Goal: Task Accomplishment & Management: Manage account settings

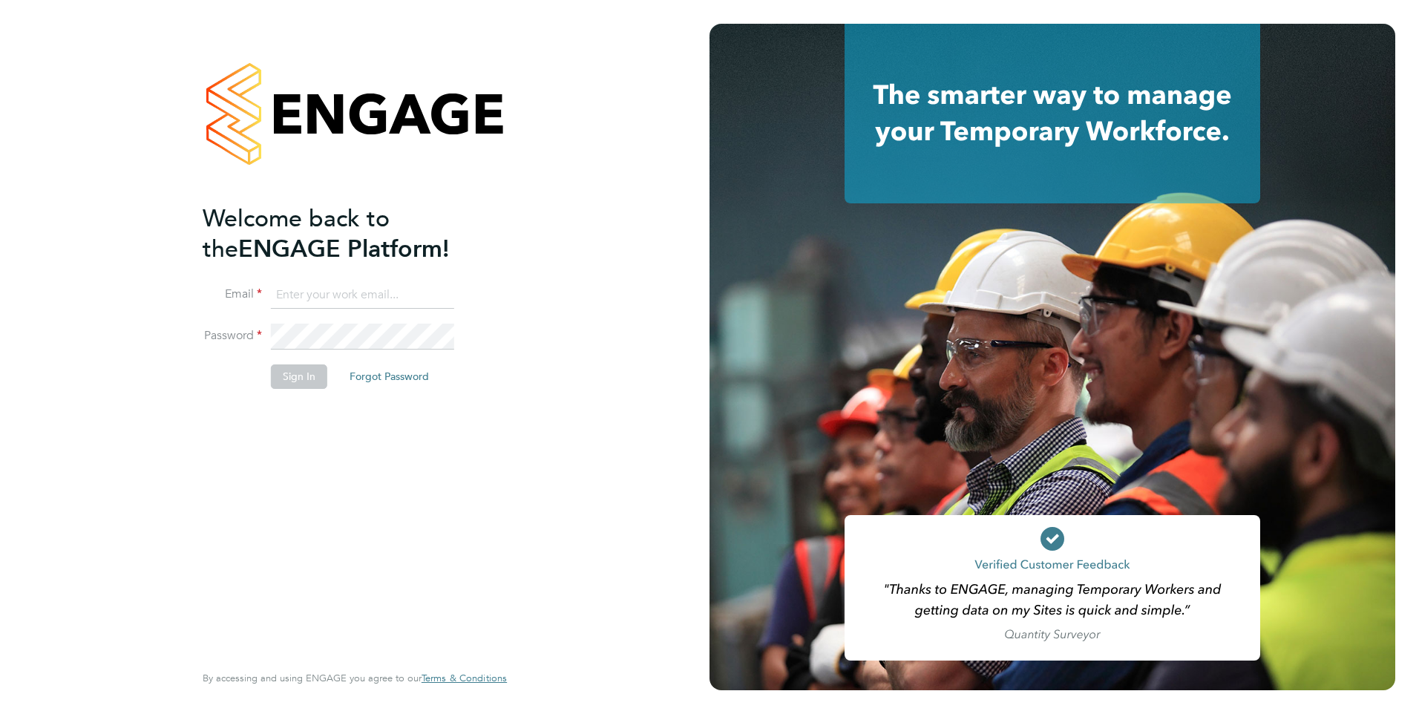
type input "Mia.Eckersley@ganymedesolutions.co.uk"
click at [292, 379] on button "Sign In" at bounding box center [299, 376] width 56 height 24
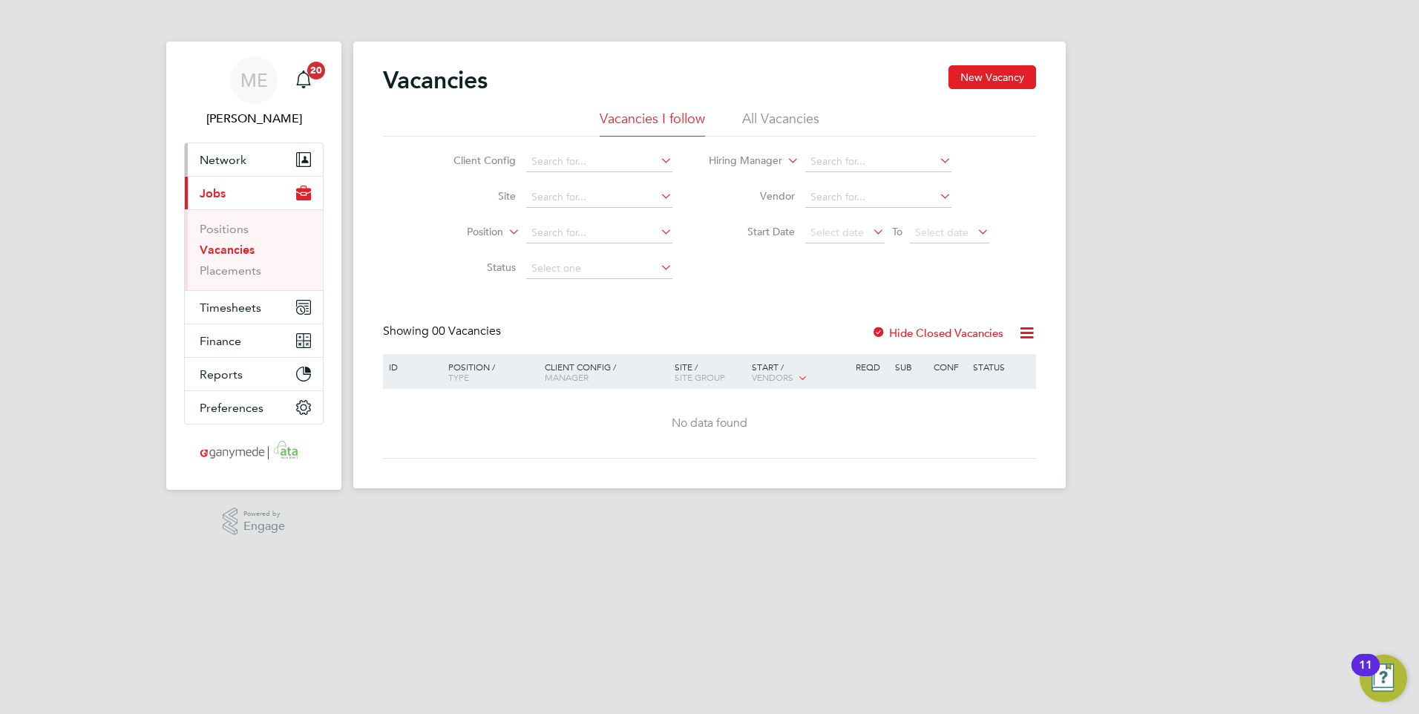
click at [239, 160] on span "Network" at bounding box center [223, 160] width 47 height 14
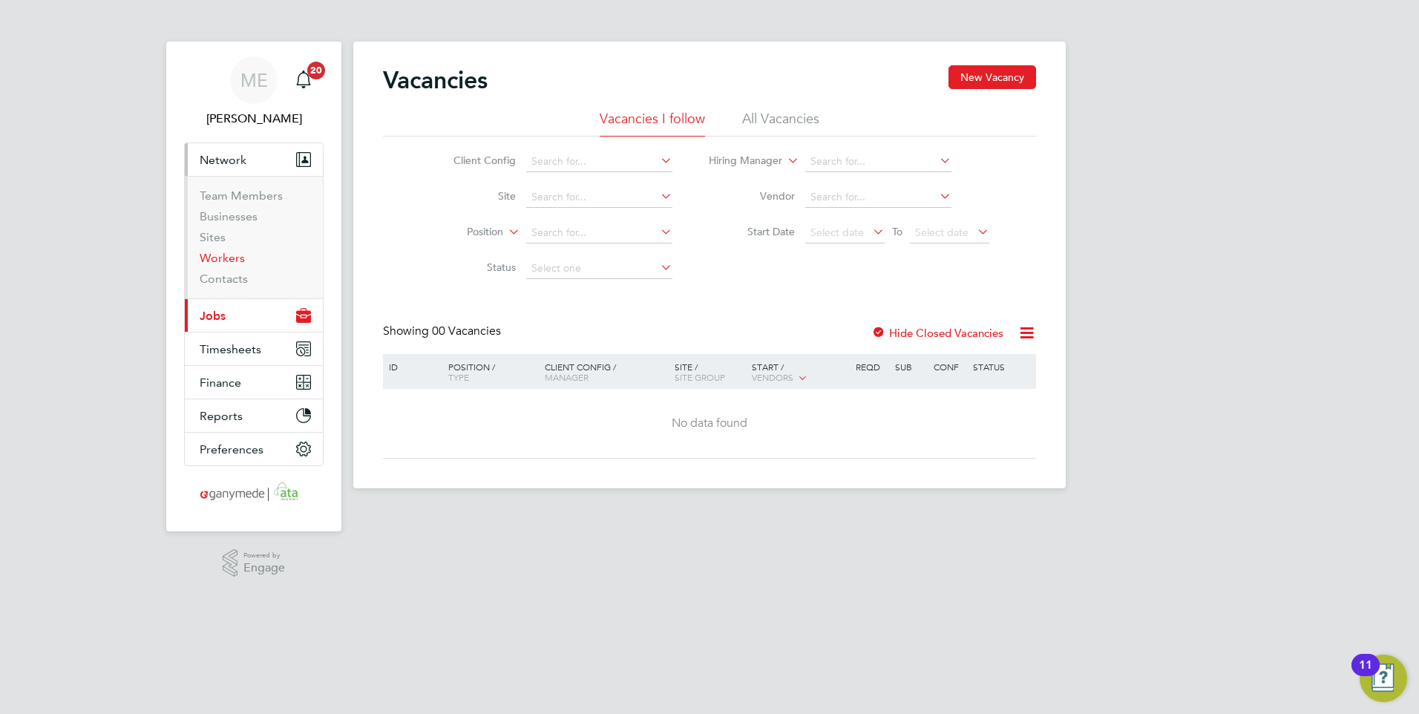
click at [235, 259] on link "Workers" at bounding box center [222, 258] width 45 height 14
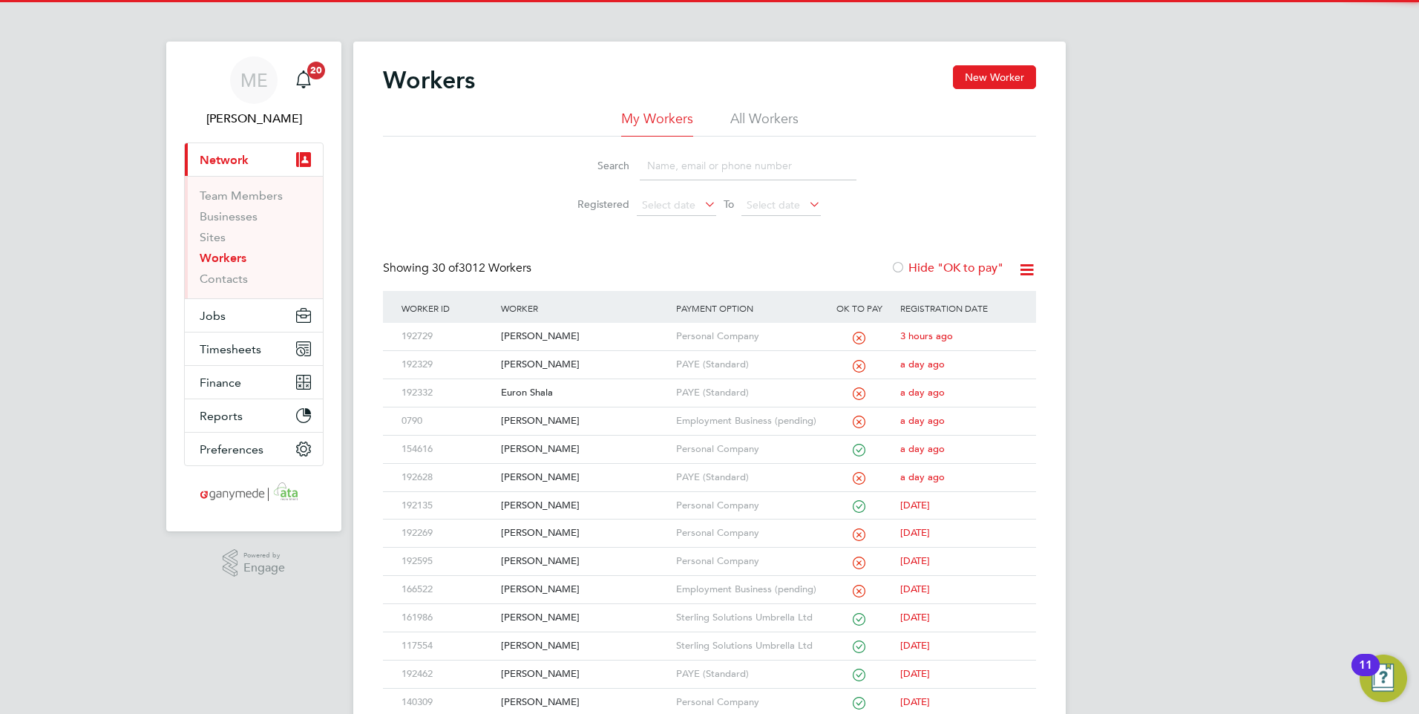
click at [724, 165] on input at bounding box center [748, 165] width 217 height 29
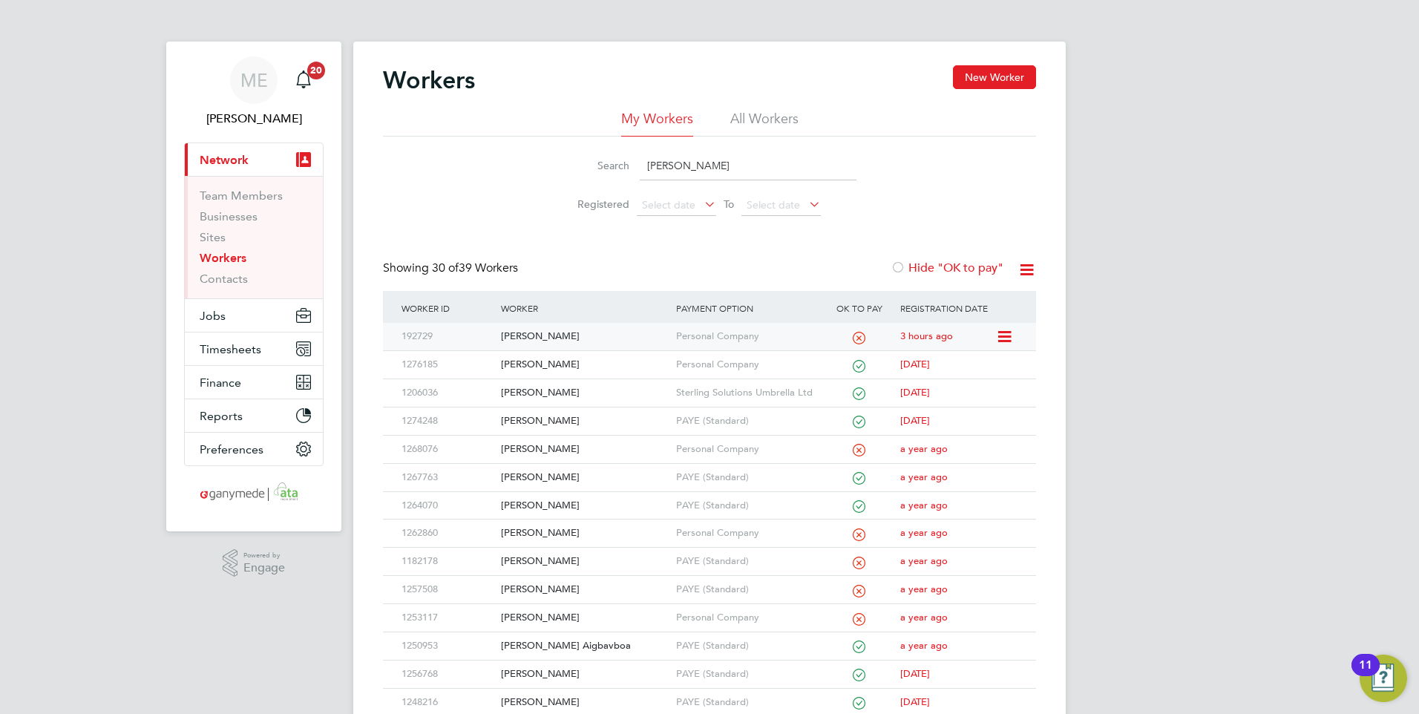
type input "PETER"
click at [565, 330] on div "[PERSON_NAME]" at bounding box center [584, 336] width 174 height 27
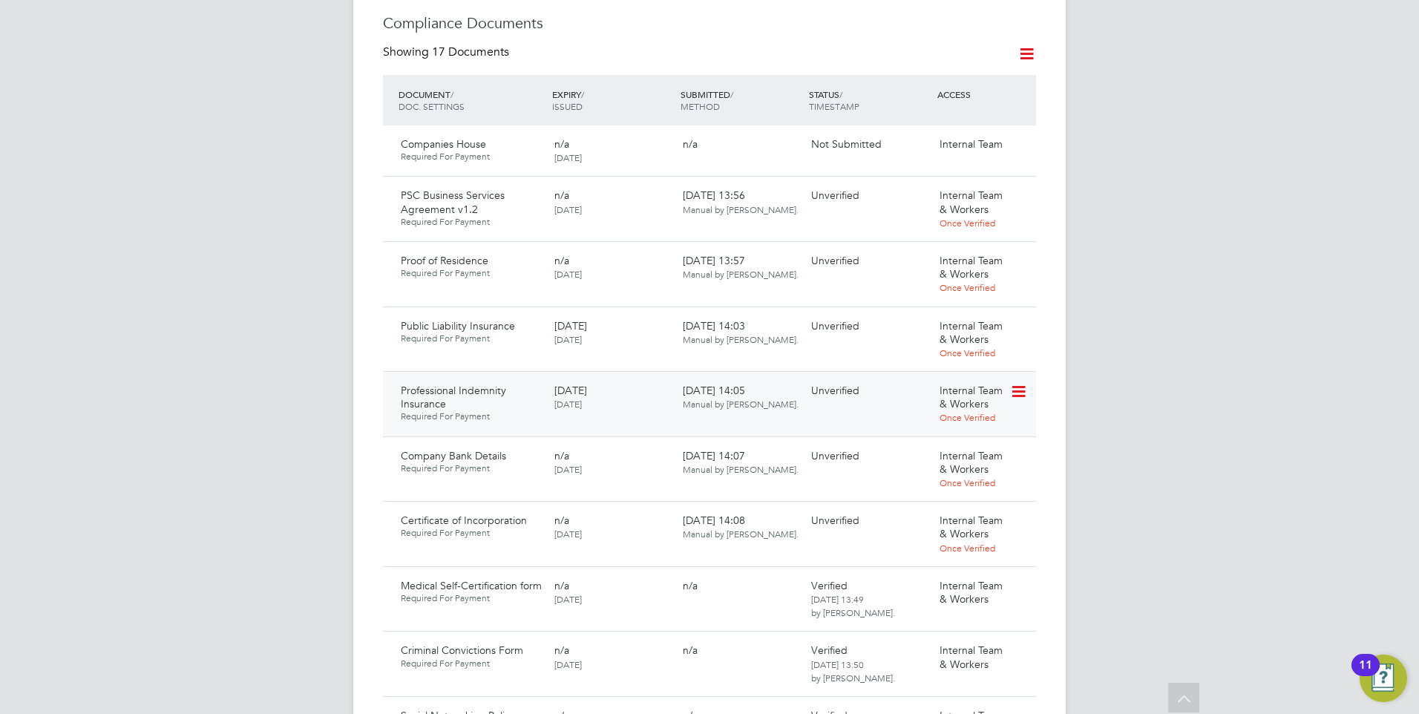
scroll to position [891, 0]
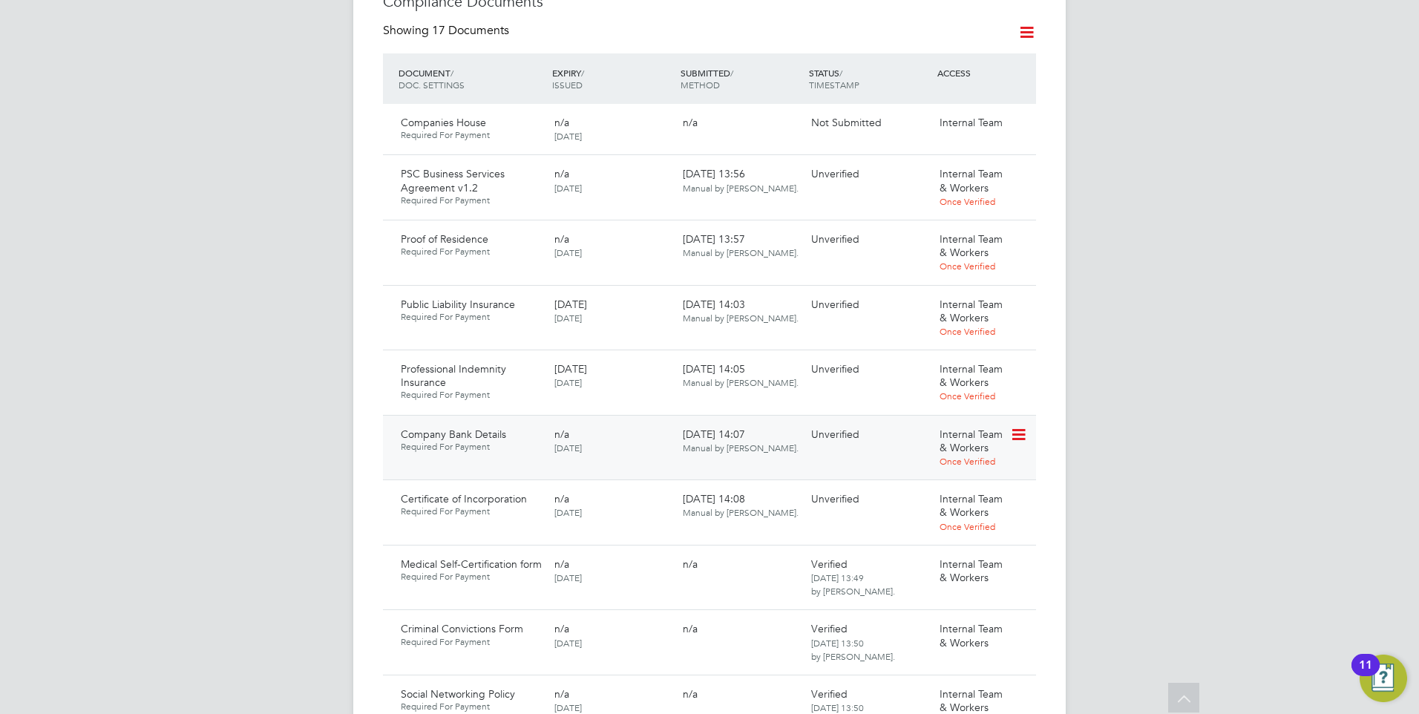
click at [1020, 426] on icon at bounding box center [1017, 435] width 15 height 18
click at [950, 459] on li "Download Document" at bounding box center [965, 460] width 118 height 21
click at [1014, 426] on icon at bounding box center [1017, 435] width 15 height 18
click at [959, 494] on li "Verify Document" at bounding box center [965, 502] width 118 height 21
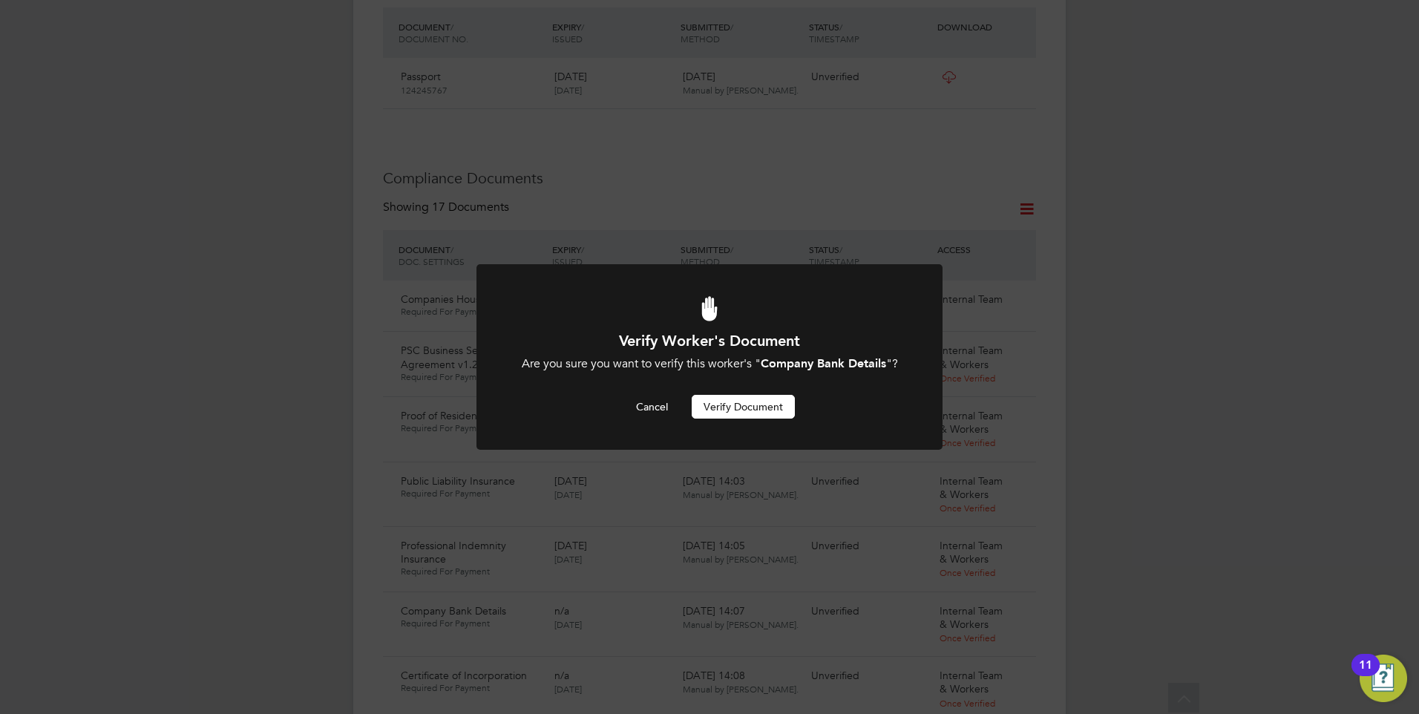
click at [715, 399] on button "Verify Document" at bounding box center [743, 407] width 103 height 24
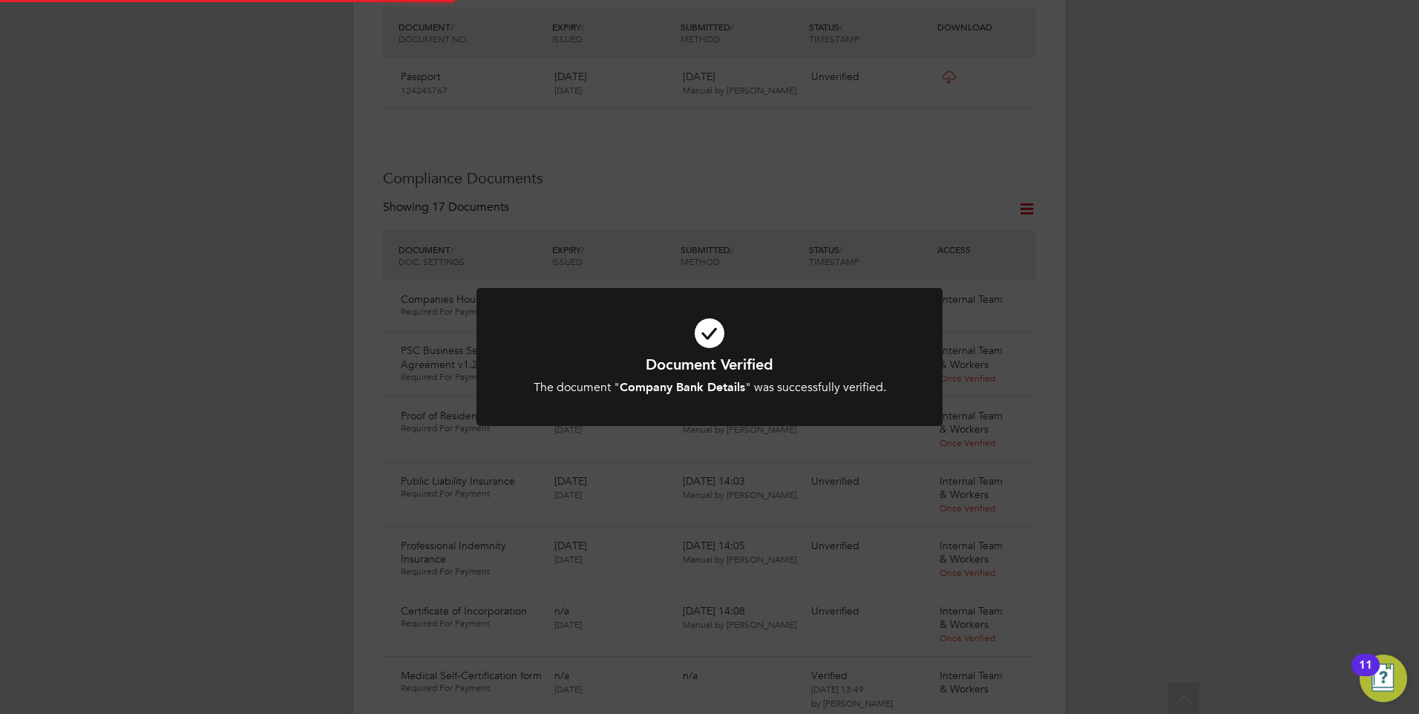
click at [698, 373] on h1 "Document Verified" at bounding box center [710, 364] width 386 height 19
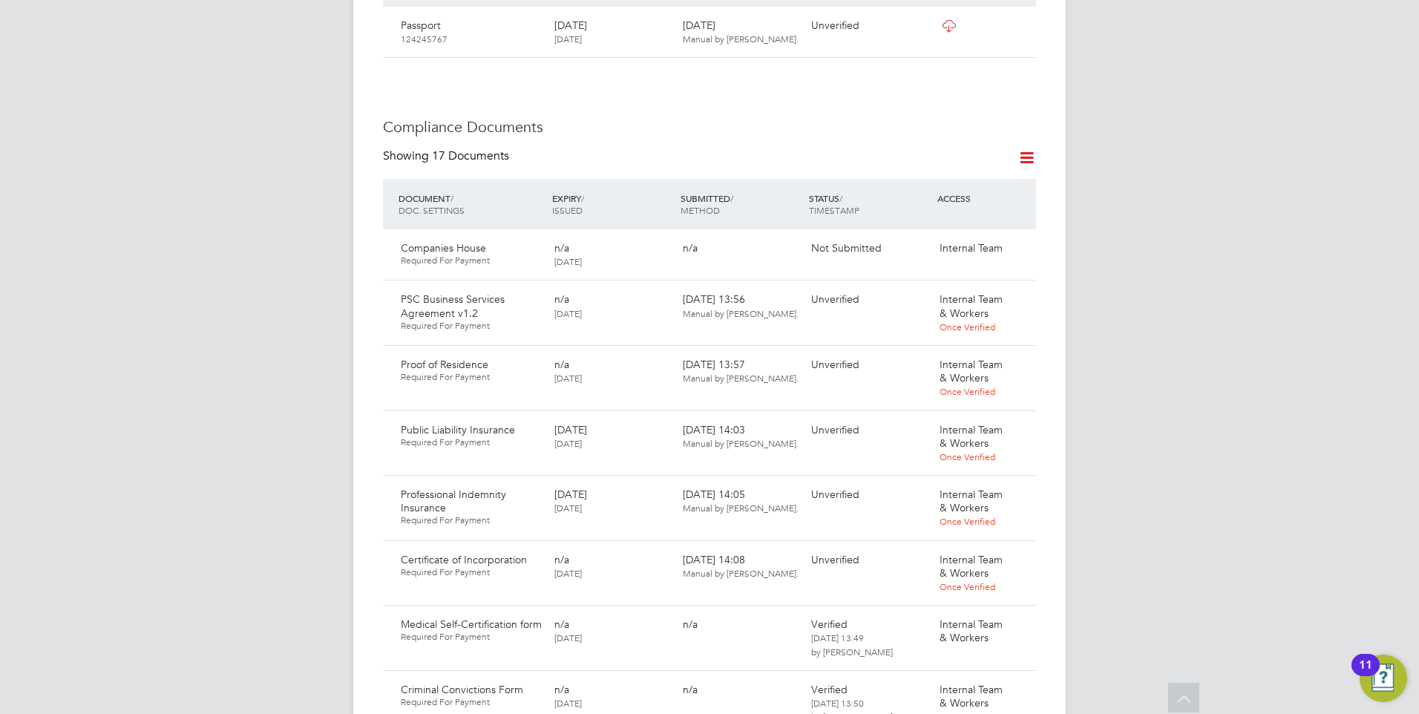
scroll to position [862, 0]
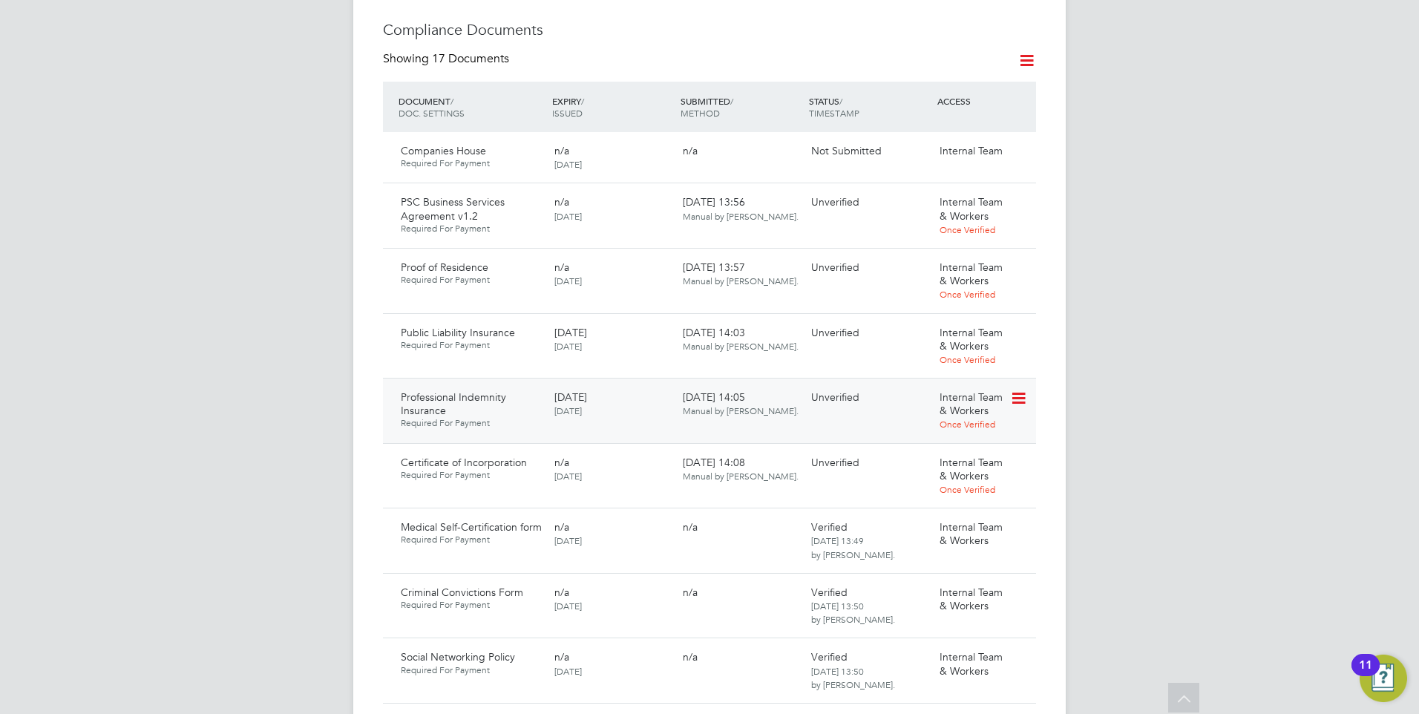
click at [1025, 390] on icon at bounding box center [1017, 399] width 15 height 18
click at [948, 416] on li "Download Document" at bounding box center [965, 423] width 118 height 21
click at [1011, 324] on icon at bounding box center [1017, 333] width 15 height 18
click at [929, 355] on li "Download Document" at bounding box center [965, 359] width 118 height 21
click at [1020, 390] on icon at bounding box center [1017, 399] width 15 height 18
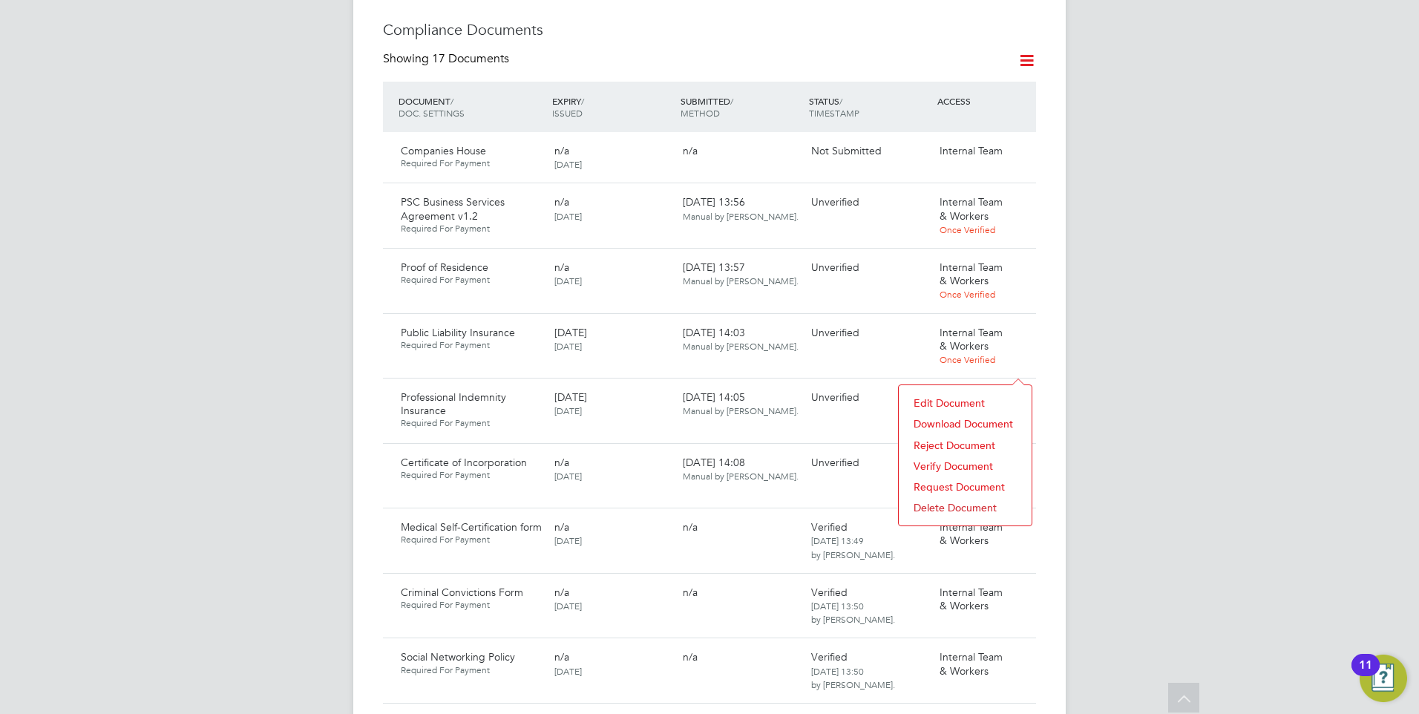
click at [951, 462] on li "Verify Document" at bounding box center [965, 466] width 118 height 21
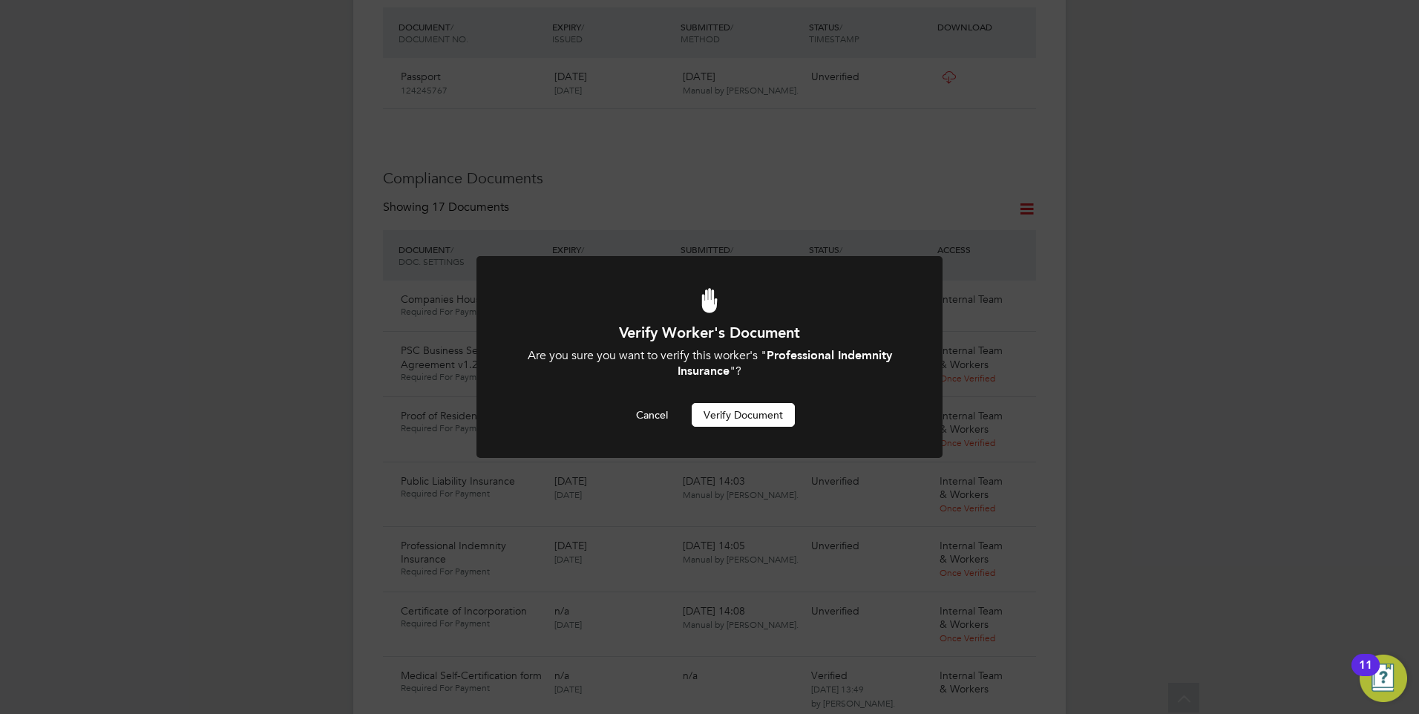
click at [716, 414] on button "Verify Document" at bounding box center [743, 415] width 103 height 24
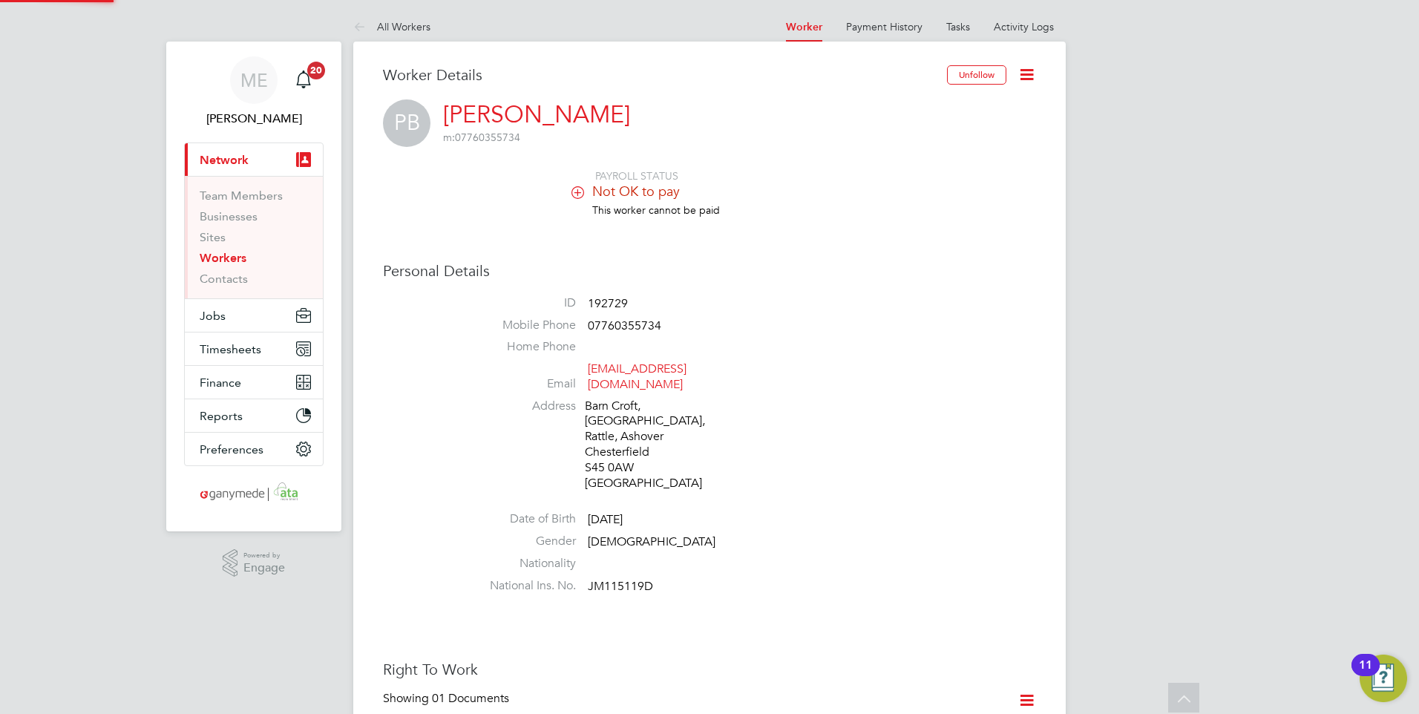
scroll to position [714, 0]
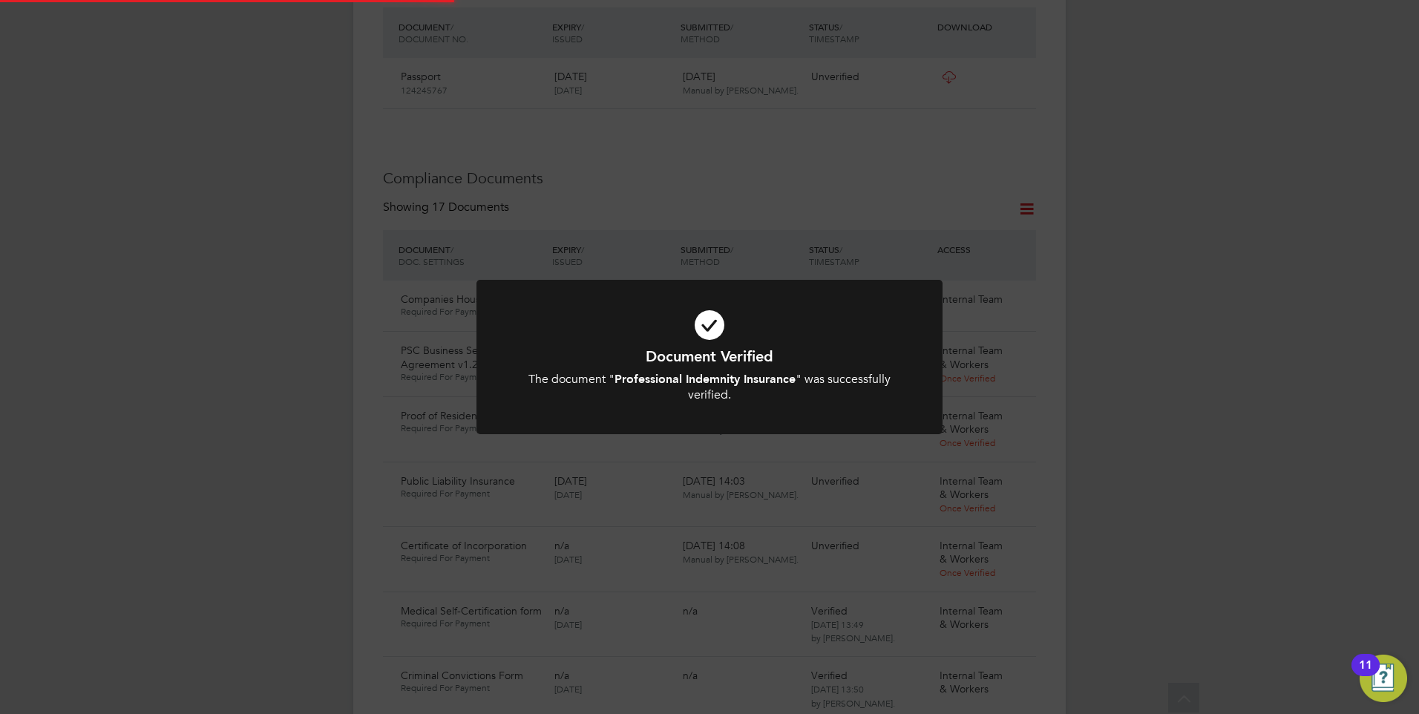
click at [728, 374] on b "Professional Indemnity Insurance" at bounding box center [704, 379] width 181 height 14
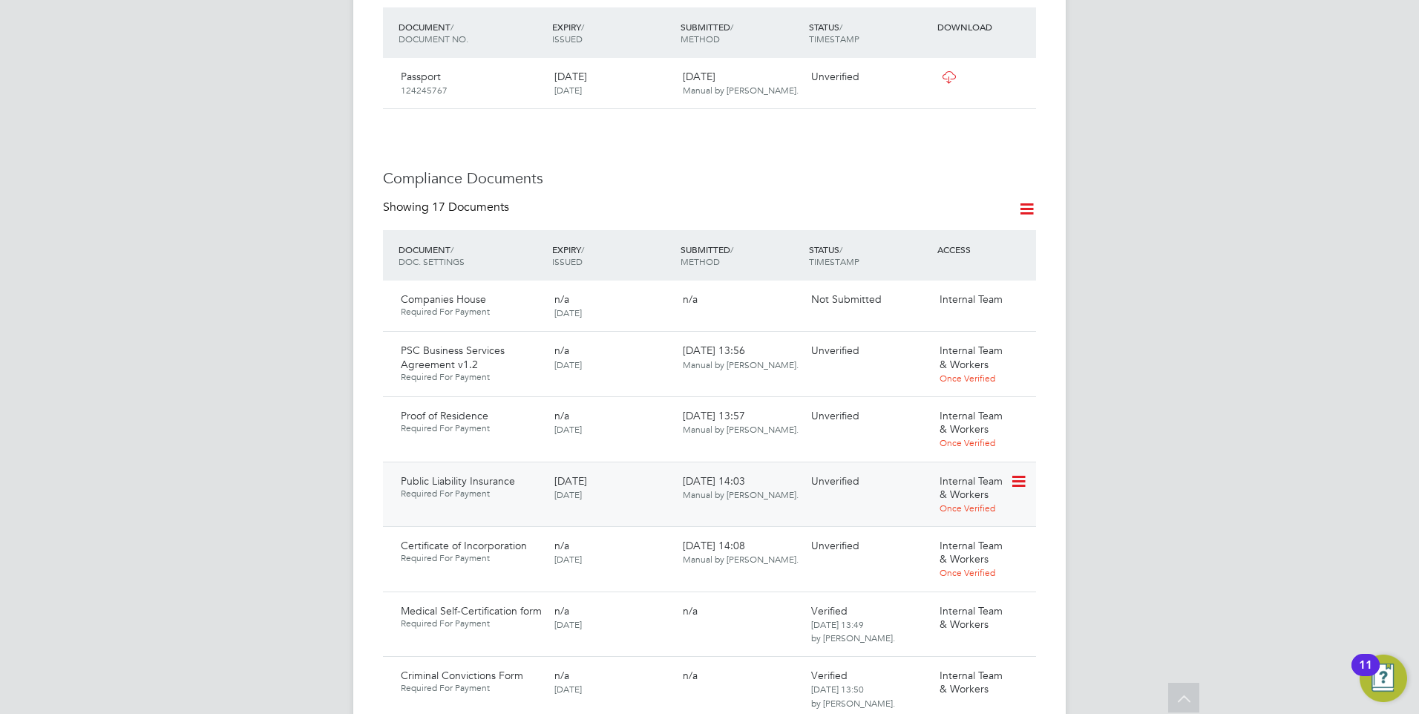
click at [1021, 473] on icon at bounding box center [1017, 482] width 15 height 18
click at [689, 474] on span "[DATE] 14:03 Manual by [PERSON_NAME]." at bounding box center [741, 487] width 116 height 27
click at [1020, 473] on icon at bounding box center [1017, 482] width 15 height 18
click at [944, 526] on li "Reject Document" at bounding box center [965, 528] width 118 height 21
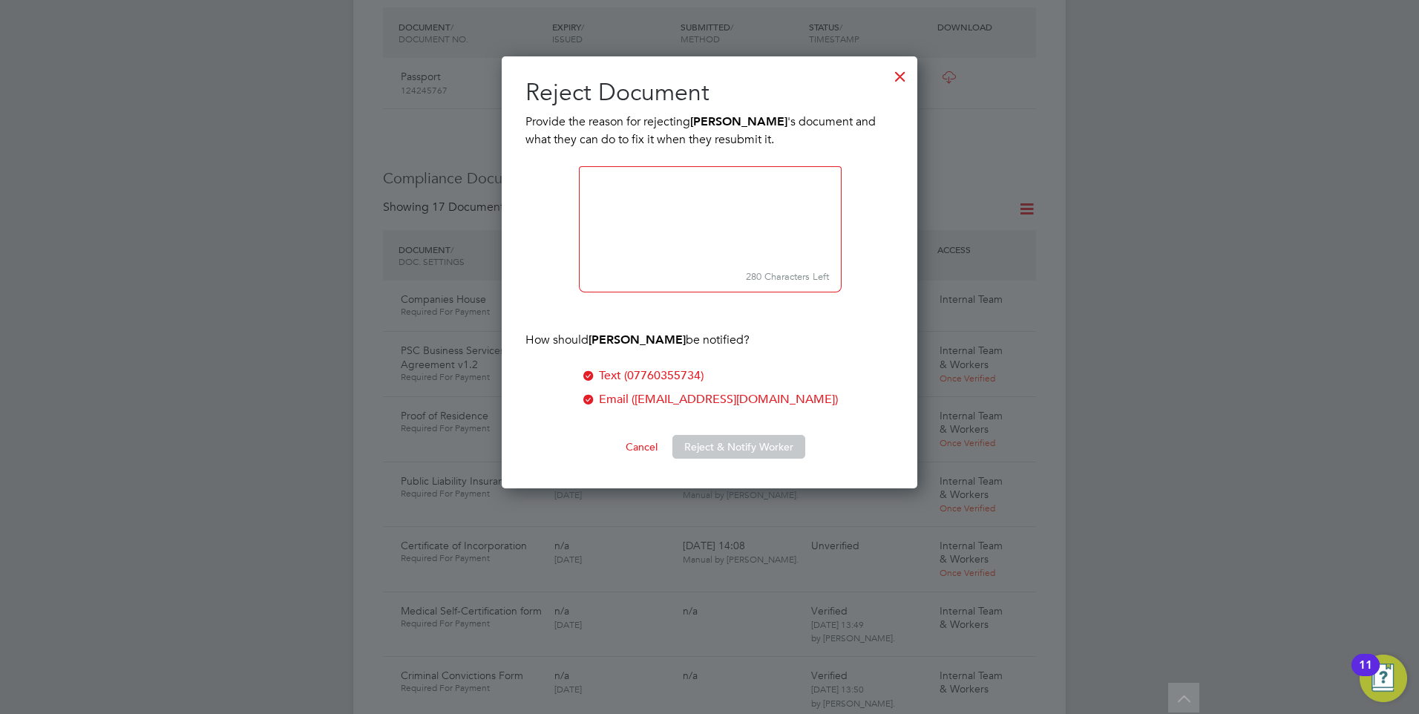
scroll to position [433, 416]
type textarea "p"
type textarea "Please provide evidence of public liability insurance to the value of £2 millio…"
click at [687, 442] on button "Reject & Notify Worker" at bounding box center [738, 447] width 133 height 24
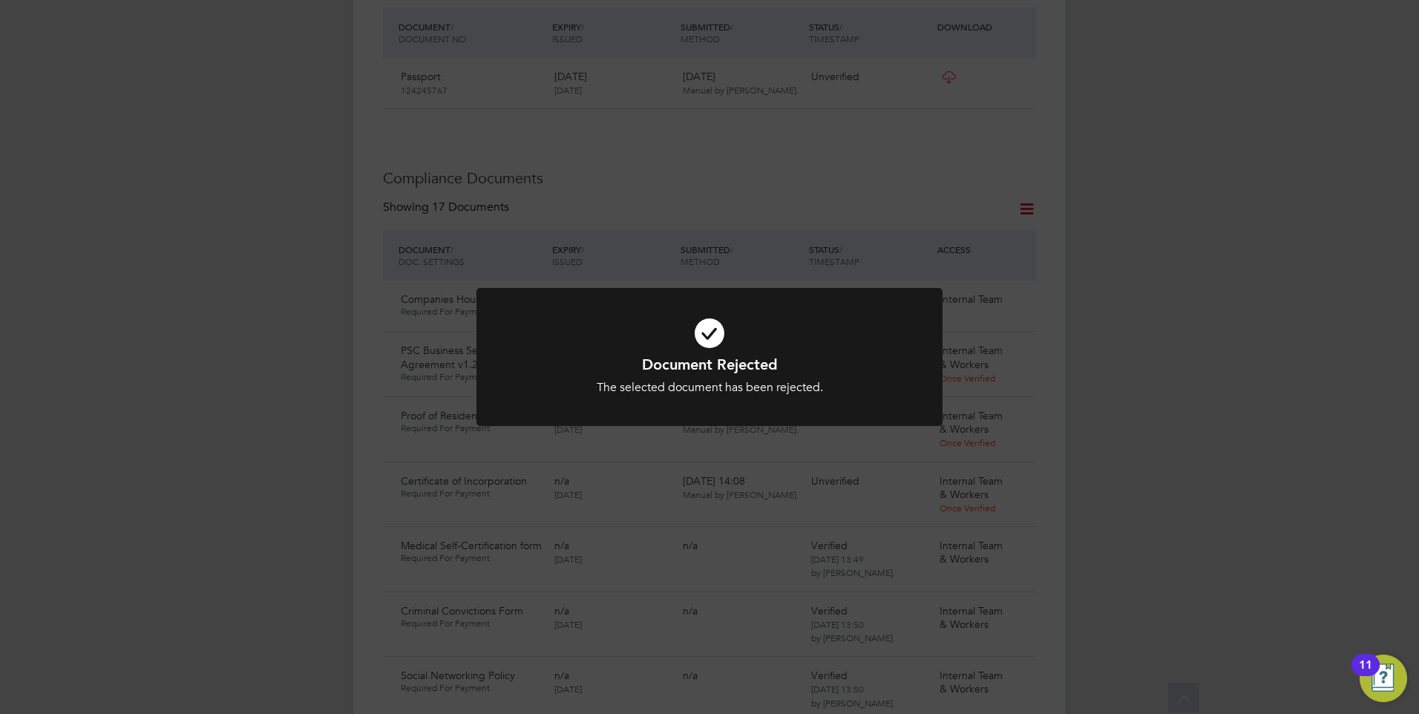
click at [577, 335] on icon at bounding box center [710, 333] width 386 height 58
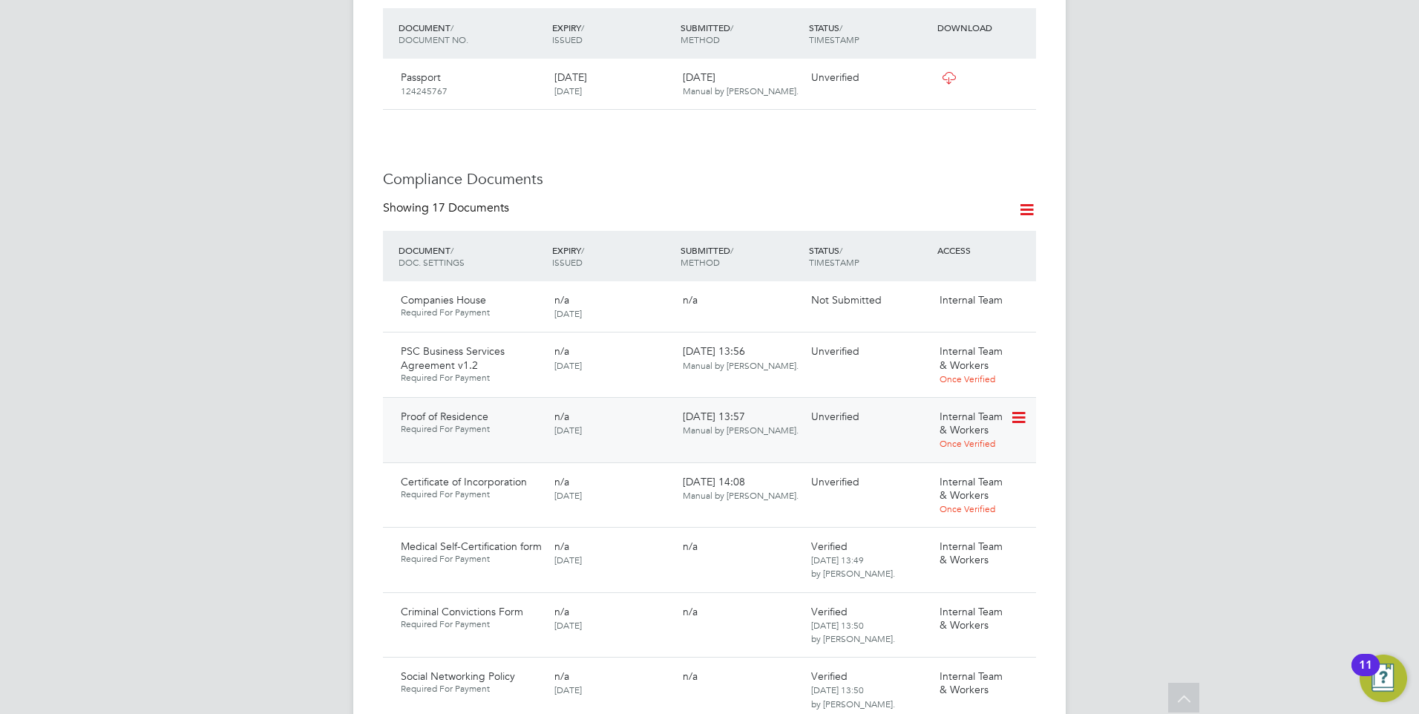
scroll to position [714, 0]
click at [1020, 343] on icon at bounding box center [1017, 352] width 15 height 18
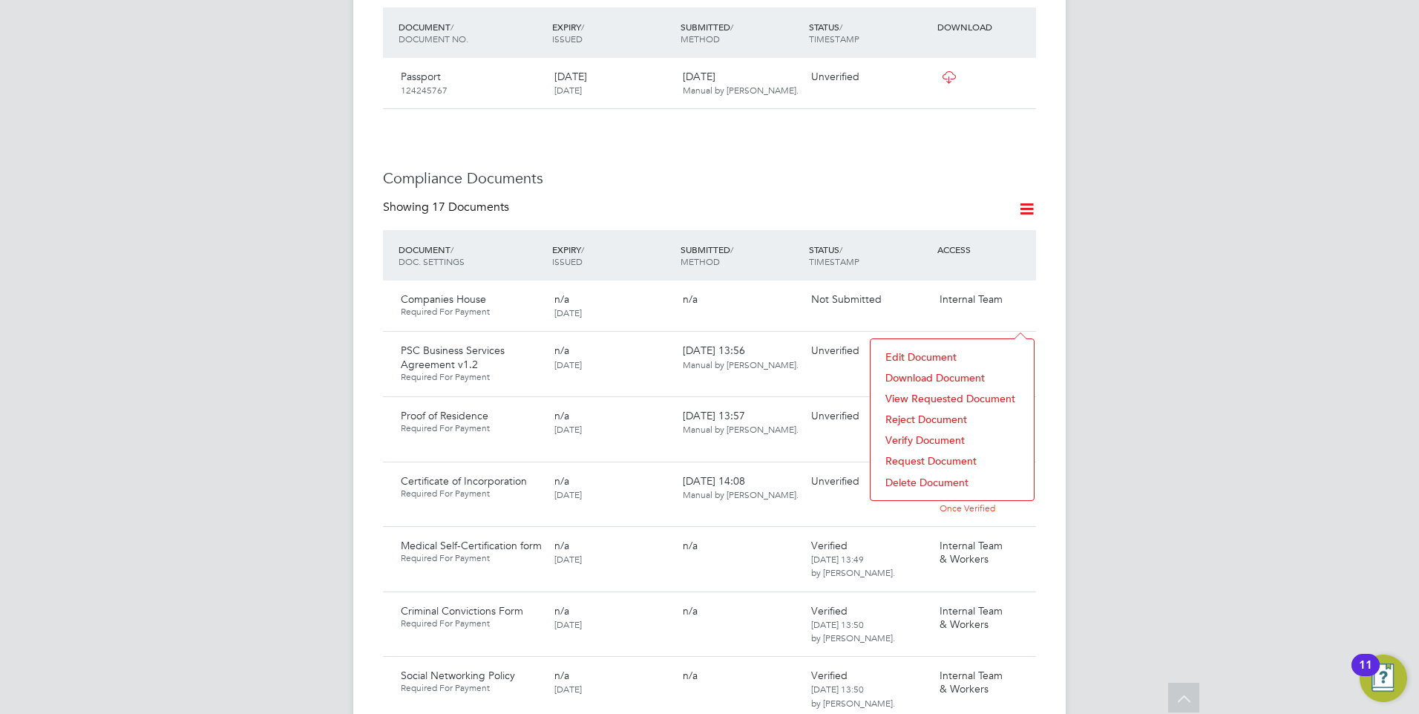
click at [931, 455] on li "Request Document" at bounding box center [952, 460] width 148 height 21
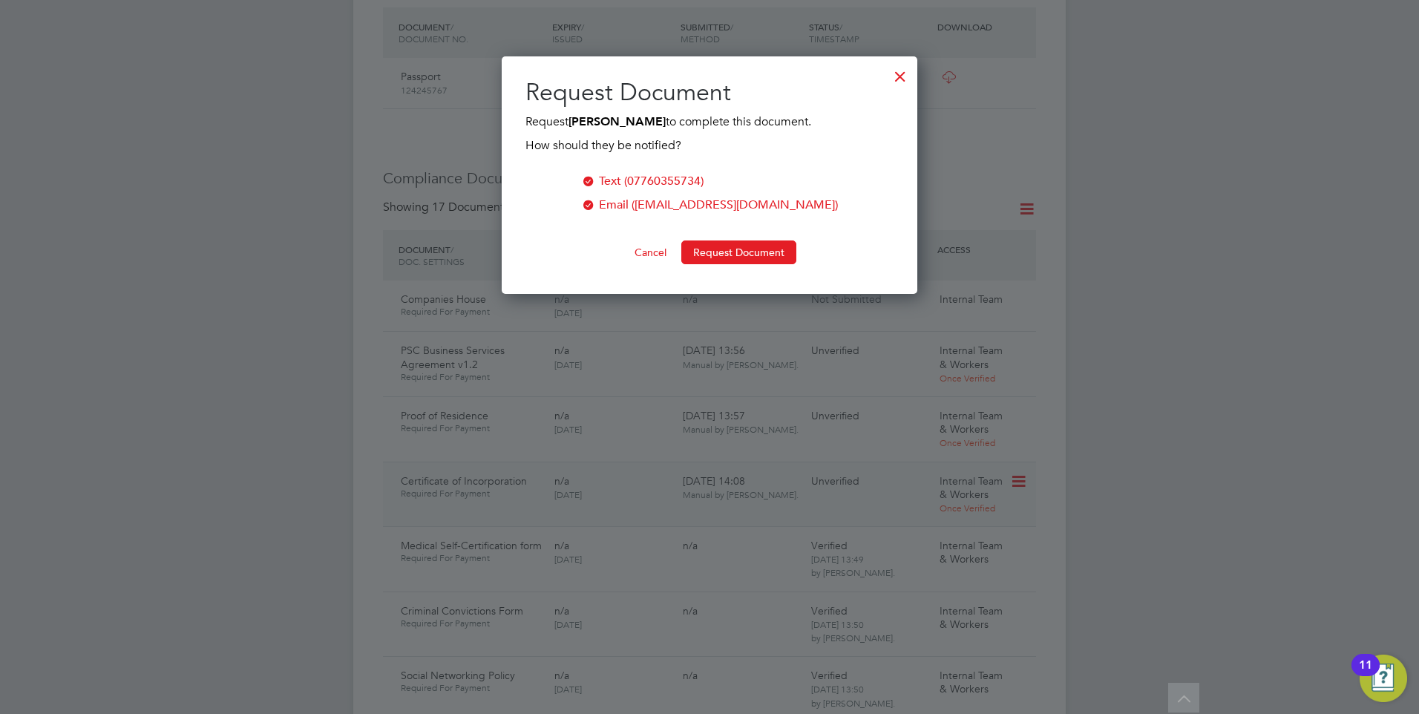
scroll to position [238, 416]
click at [902, 71] on div at bounding box center [900, 72] width 27 height 27
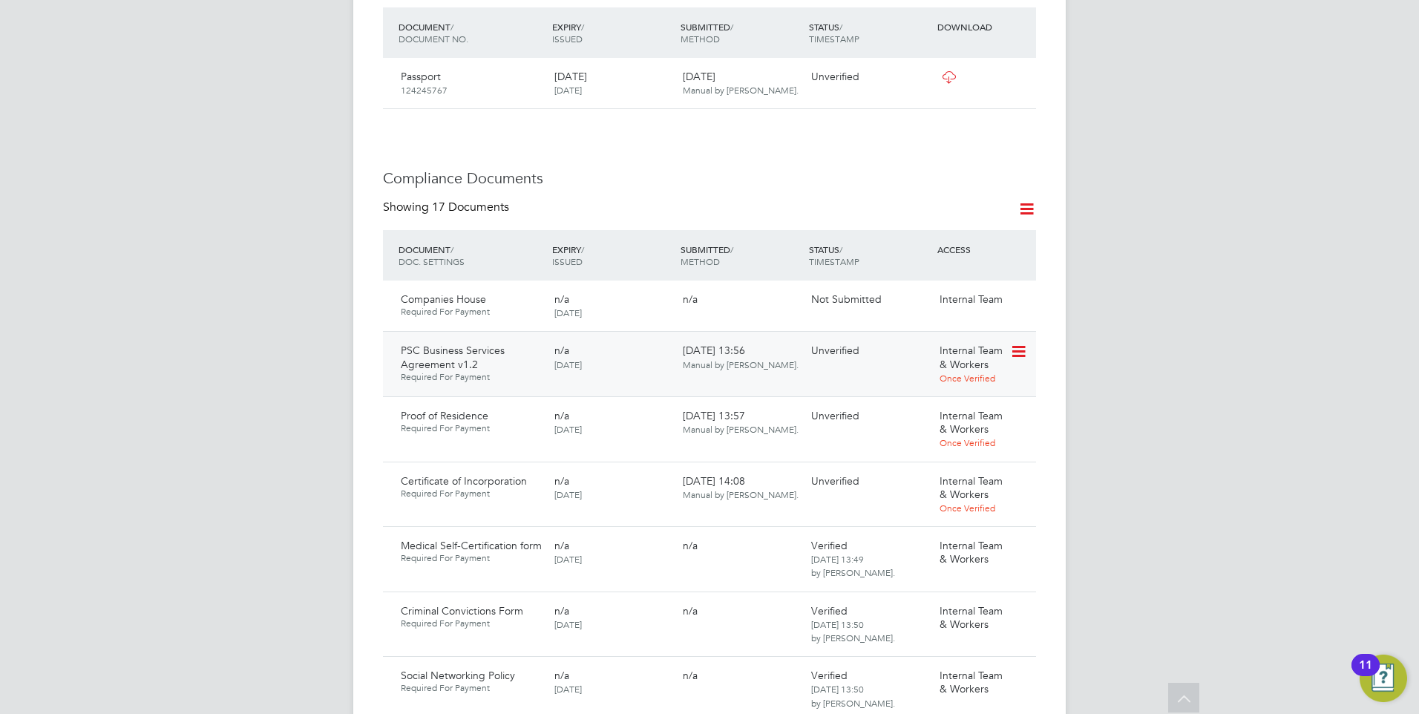
click at [1023, 343] on icon at bounding box center [1017, 352] width 15 height 18
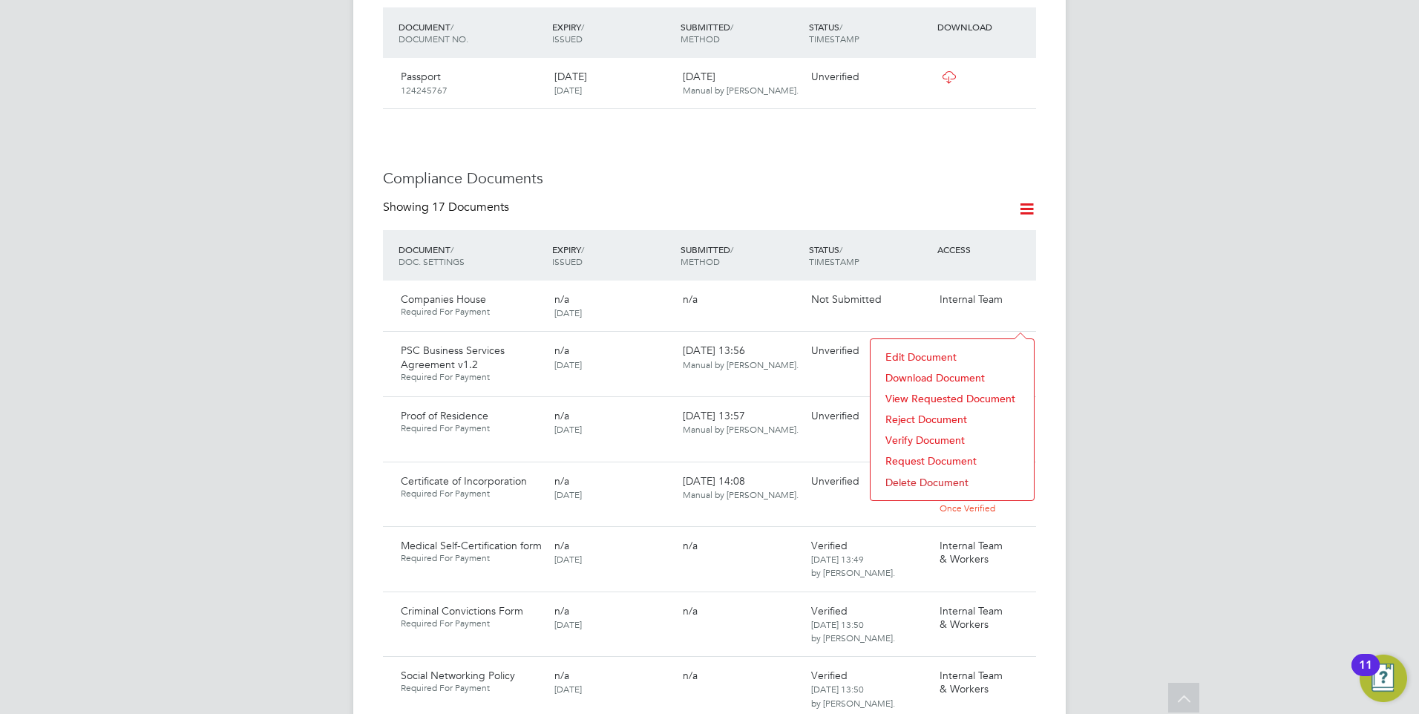
click at [925, 410] on li "Reject Document" at bounding box center [952, 419] width 148 height 21
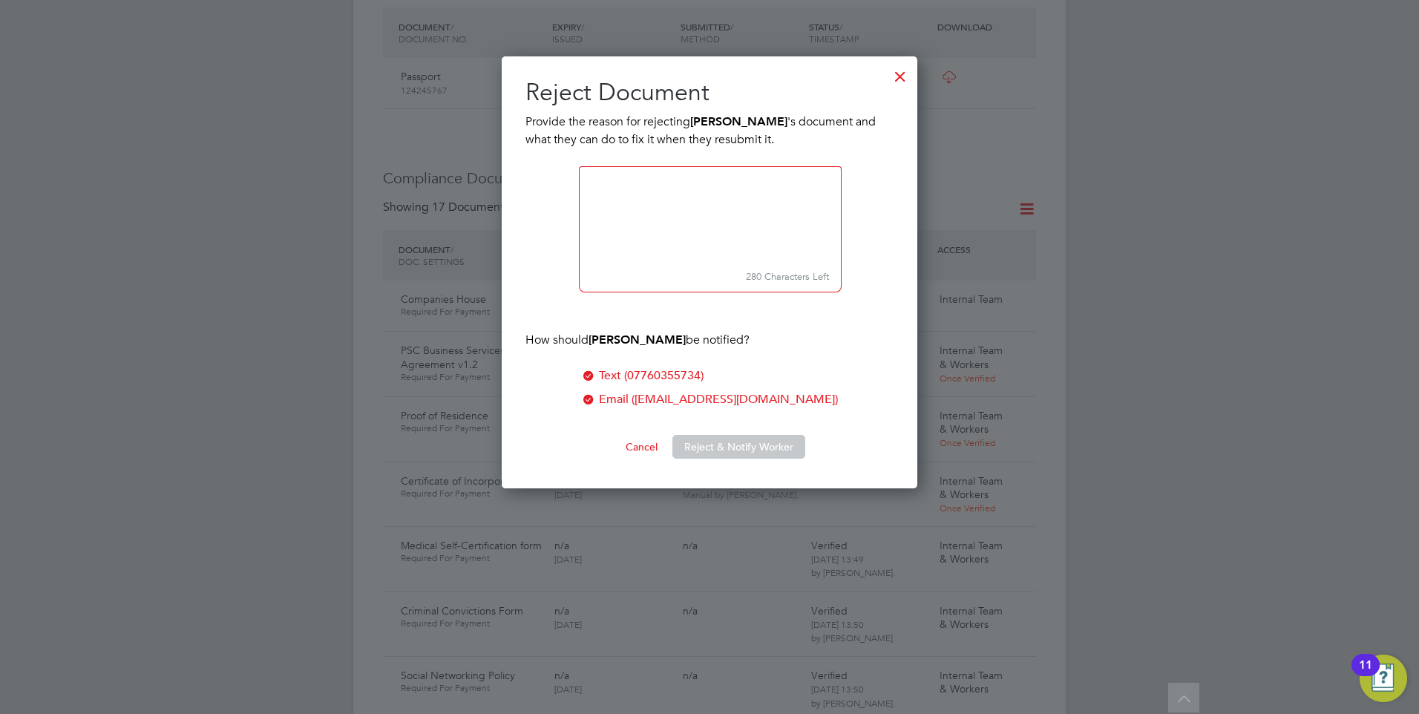
scroll to position [433, 416]
paste textarea "Please confirm as to answer No to the OPT OUT clause may indicate that you are …"
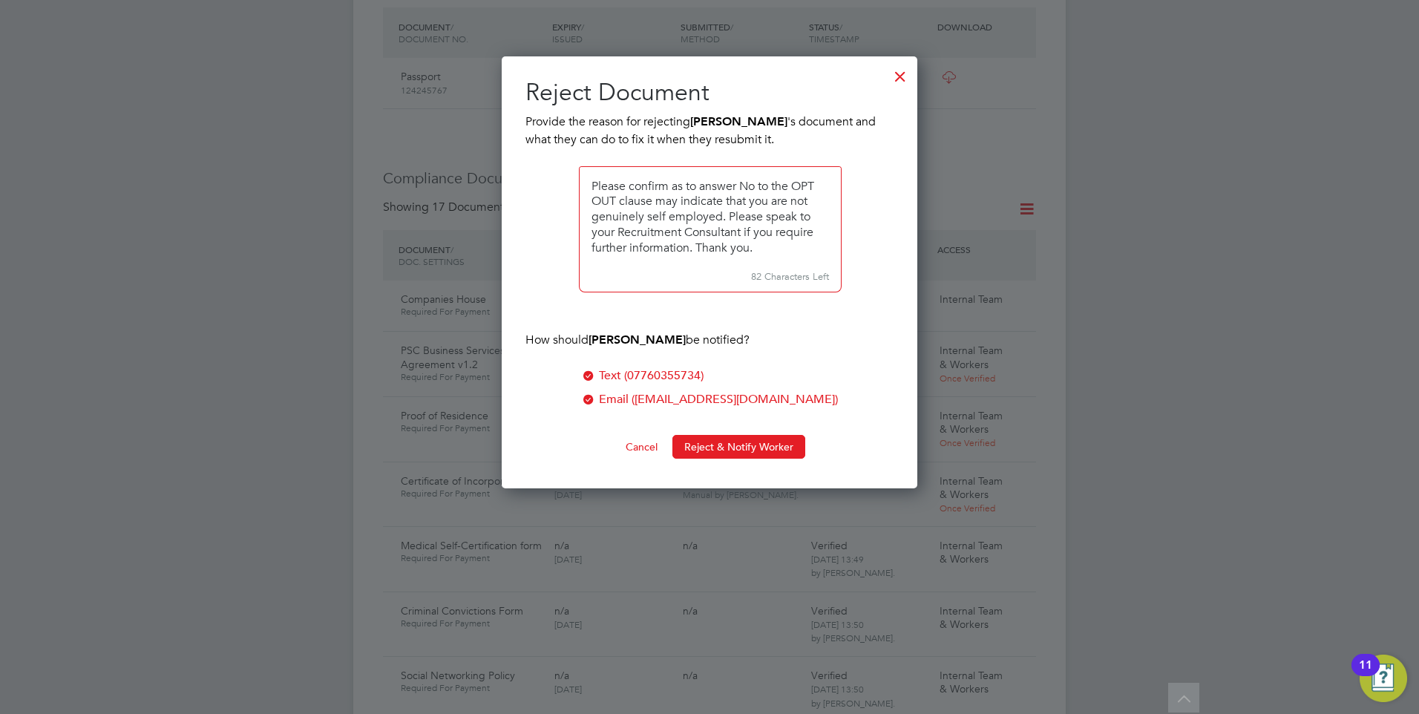
drag, startPoint x: 738, startPoint y: 186, endPoint x: 567, endPoint y: 186, distance: 170.7
click at [567, 186] on ul "Provide the reason for rejecting [PERSON_NAME] 's document and what they can do…" at bounding box center [709, 268] width 368 height 310
click at [592, 203] on textarea at bounding box center [710, 215] width 263 height 99
type textarea "Please answer yes to the agreement. Answering No to the OPT OUT clause may indi…"
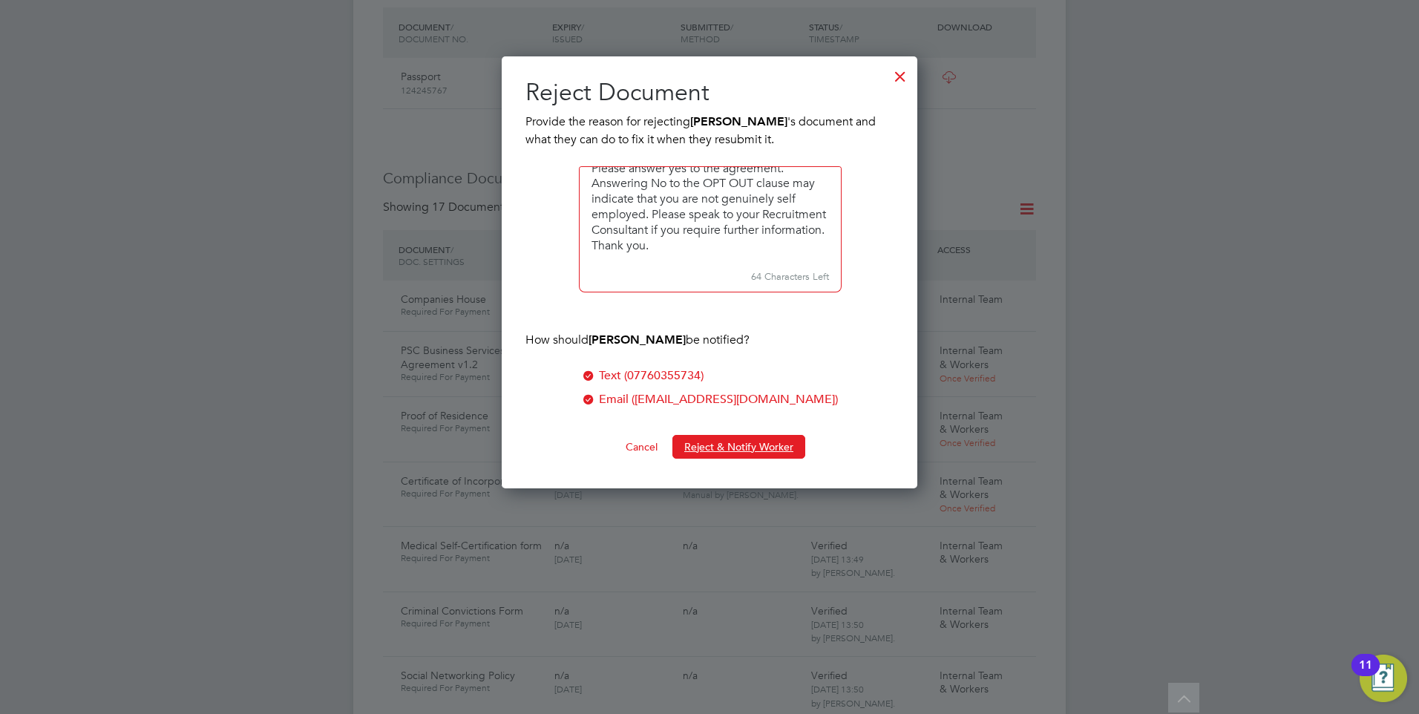
click at [727, 445] on button "Reject & Notify Worker" at bounding box center [738, 447] width 133 height 24
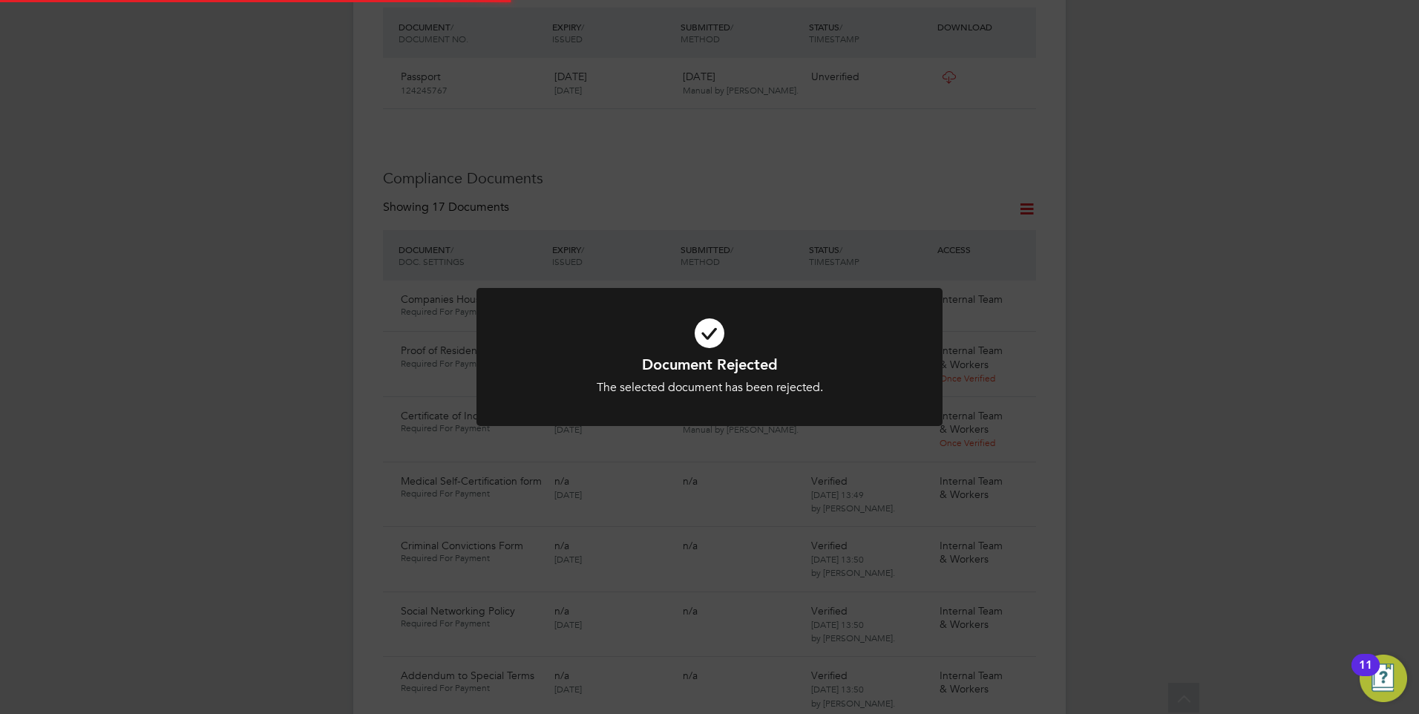
click at [600, 346] on icon at bounding box center [710, 333] width 386 height 58
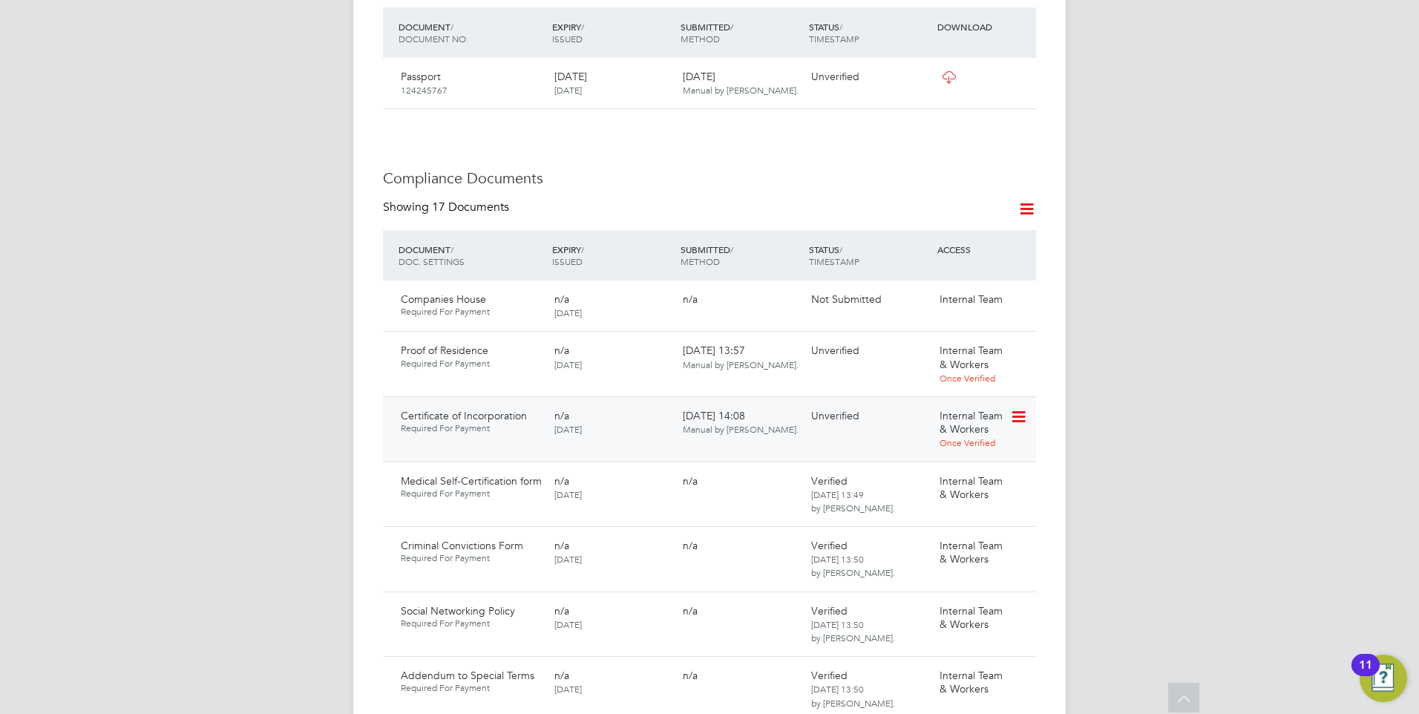
click at [1025, 408] on icon at bounding box center [1017, 417] width 15 height 18
click at [936, 443] on li "Download Document" at bounding box center [965, 442] width 118 height 21
click at [1010, 292] on icon at bounding box center [1017, 301] width 15 height 18
click at [945, 319] on li "Submit Document" at bounding box center [973, 325] width 104 height 21
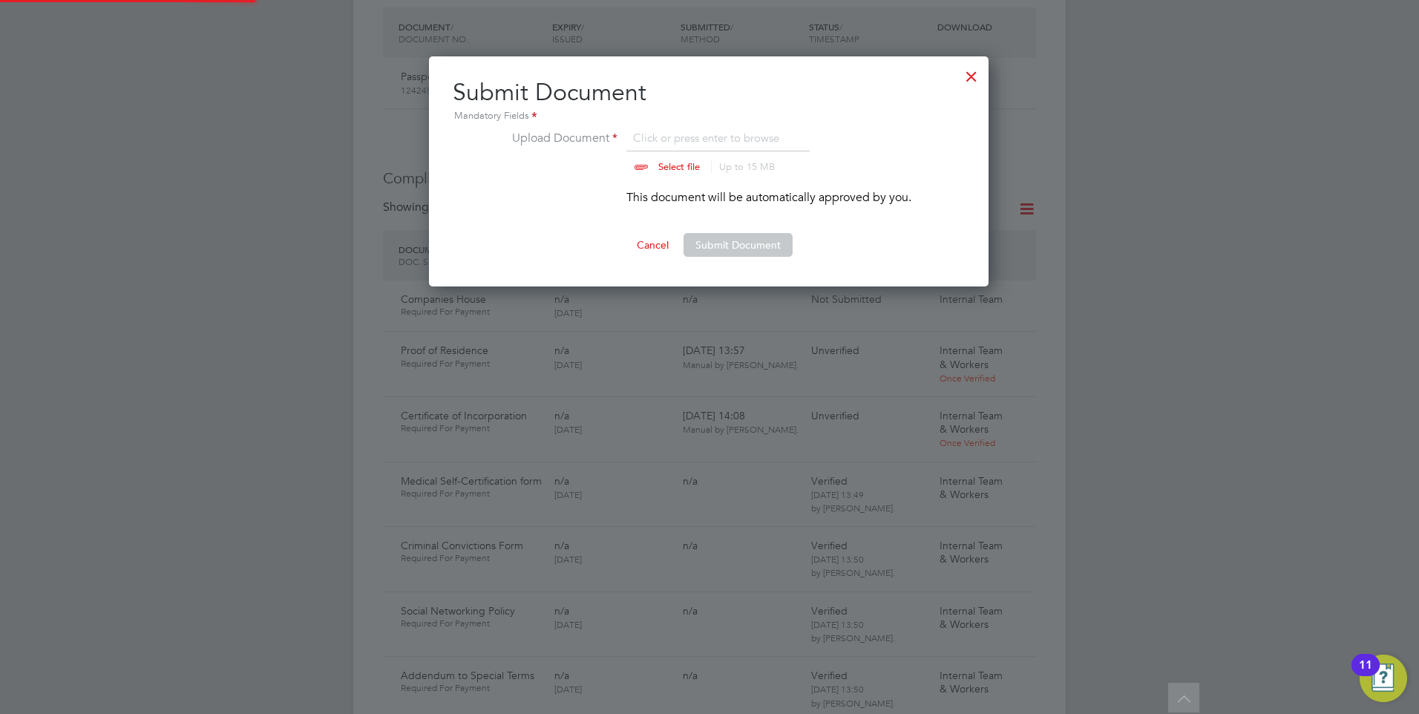
scroll to position [22, 184]
click at [670, 160] on input "file" at bounding box center [693, 151] width 233 height 45
type input "C:\fakepath\Companies House PB.PNG"
click at [715, 245] on button "Submit Document" at bounding box center [737, 245] width 109 height 24
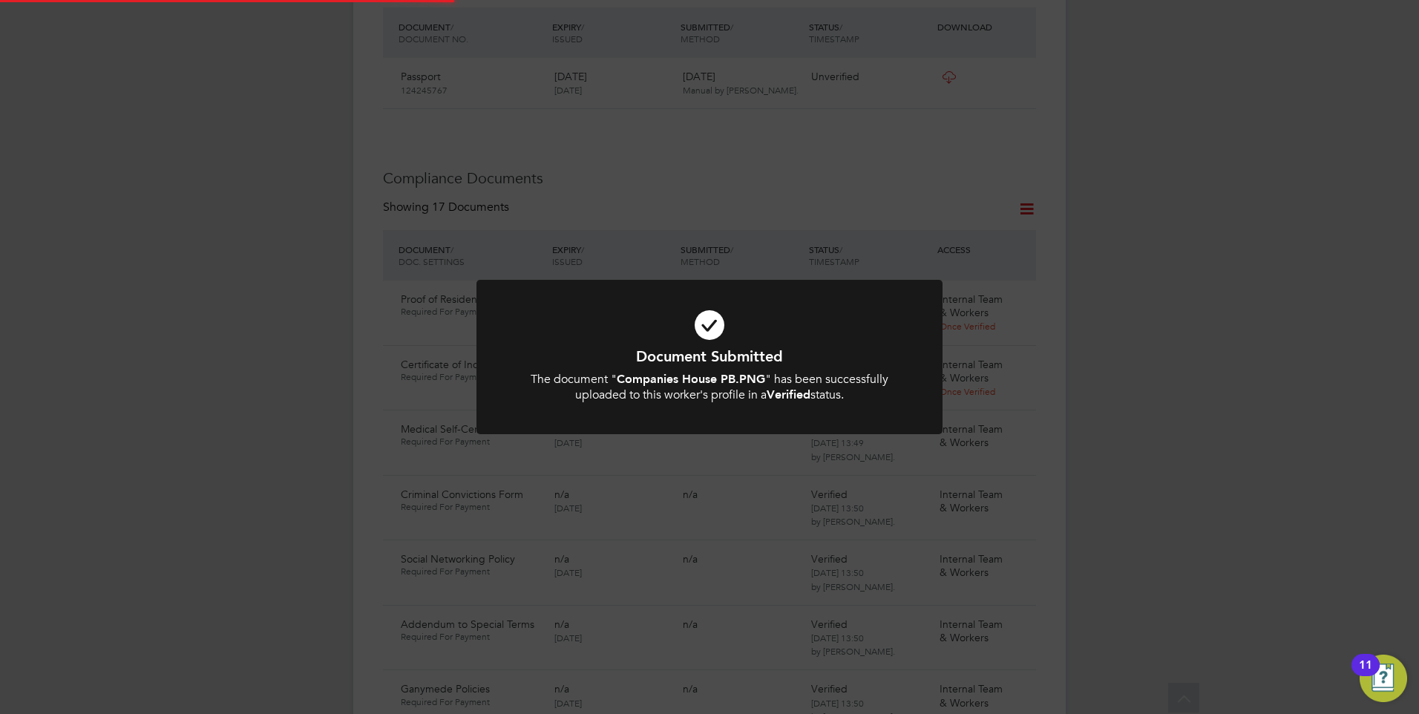
click at [740, 384] on b "Companies House PB.PNG" at bounding box center [691, 379] width 148 height 14
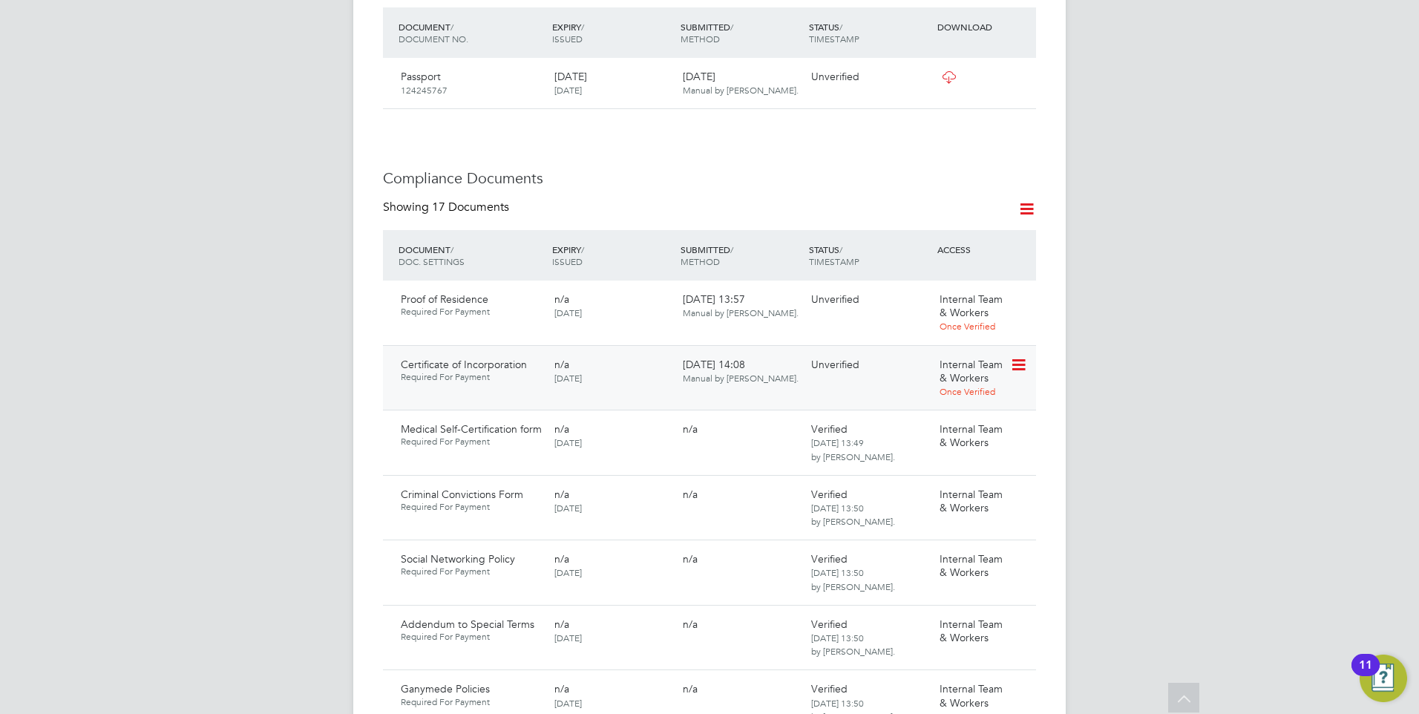
click at [1012, 356] on icon at bounding box center [1017, 365] width 15 height 18
click at [945, 429] on li "Verify Document" at bounding box center [965, 432] width 118 height 21
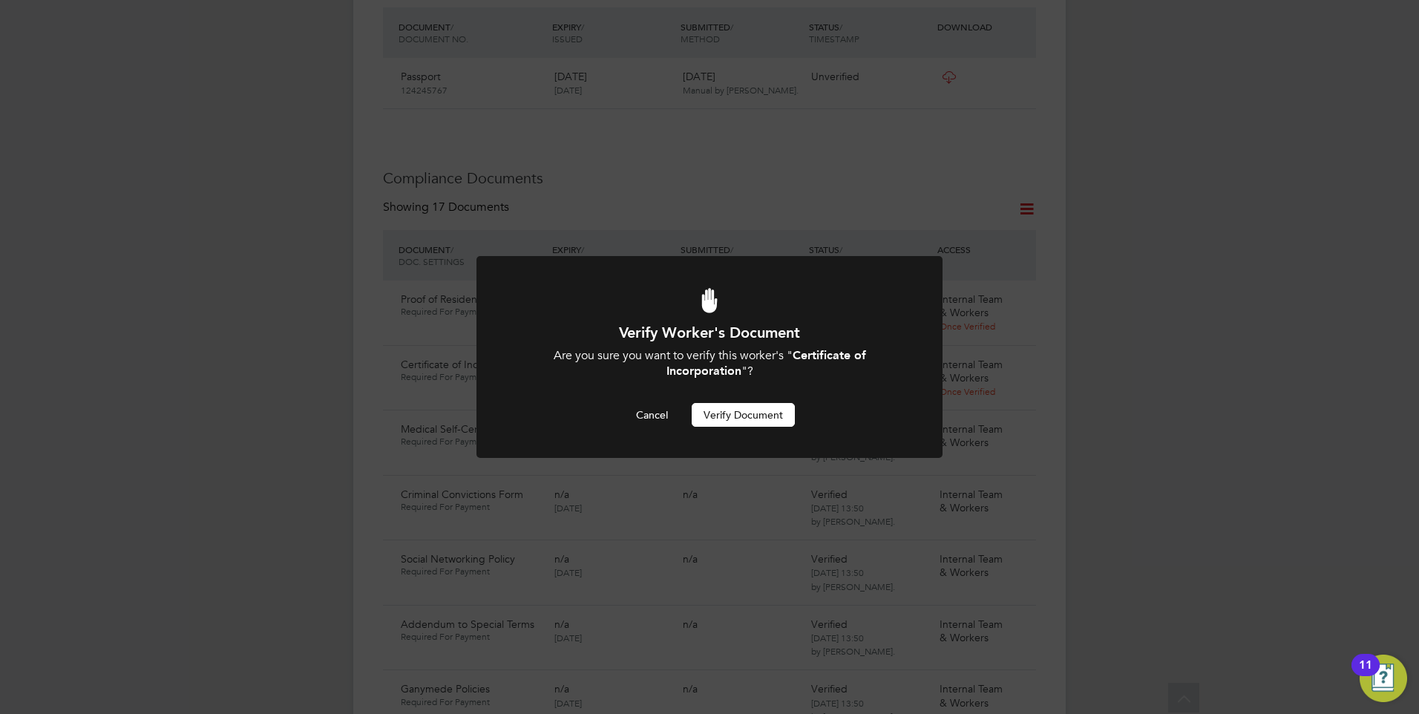
click at [767, 413] on button "Verify Document" at bounding box center [743, 415] width 103 height 24
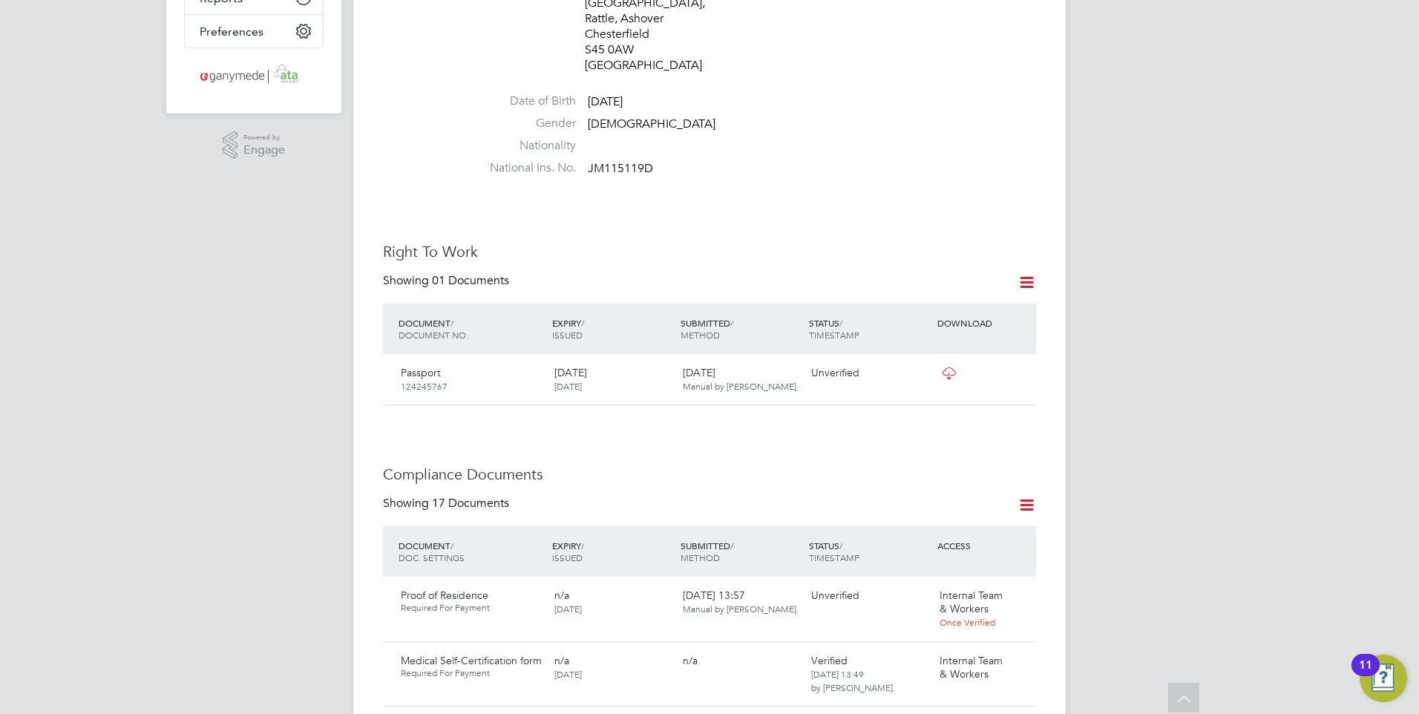
scroll to position [417, 0]
click at [1016, 365] on icon at bounding box center [1017, 374] width 15 height 18
click at [951, 368] on icon at bounding box center [949, 374] width 19 height 12
click at [1020, 365] on icon at bounding box center [1017, 374] width 15 height 18
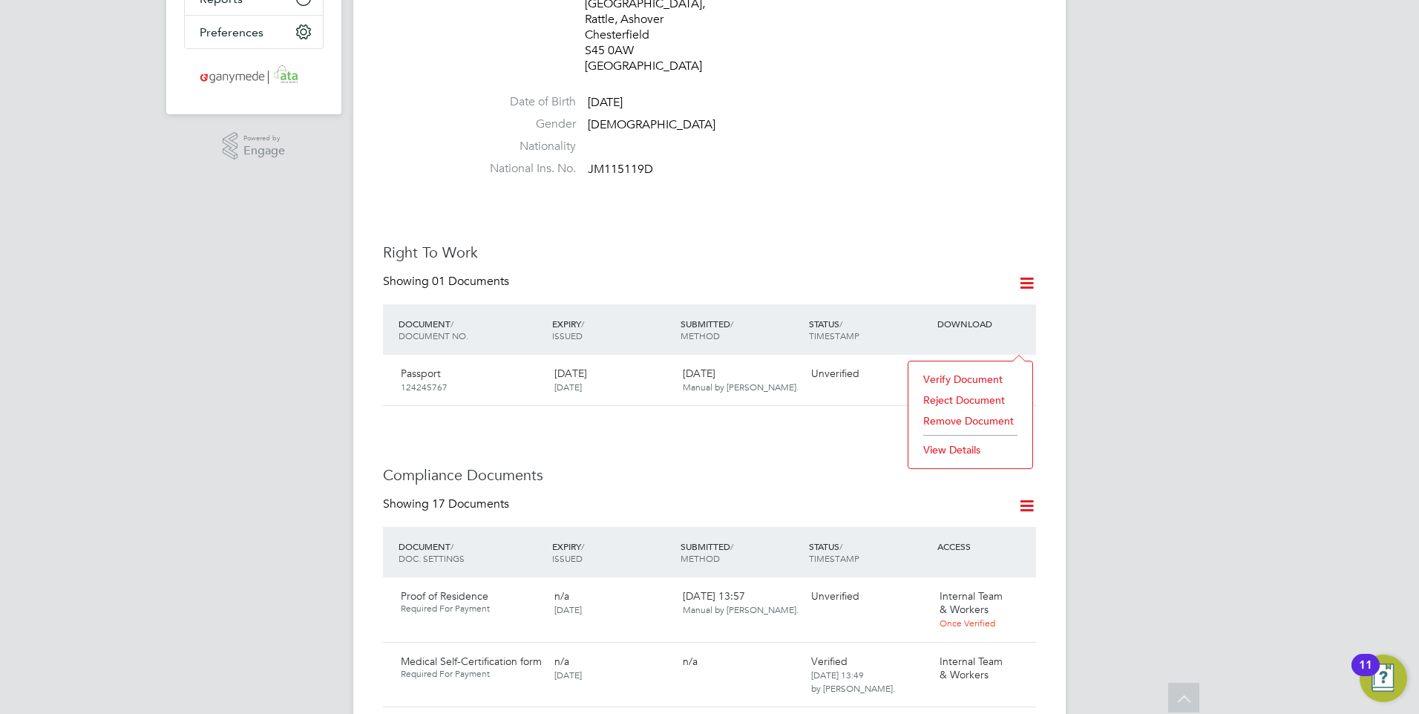
click at [963, 372] on li "Verify Document" at bounding box center [970, 379] width 109 height 21
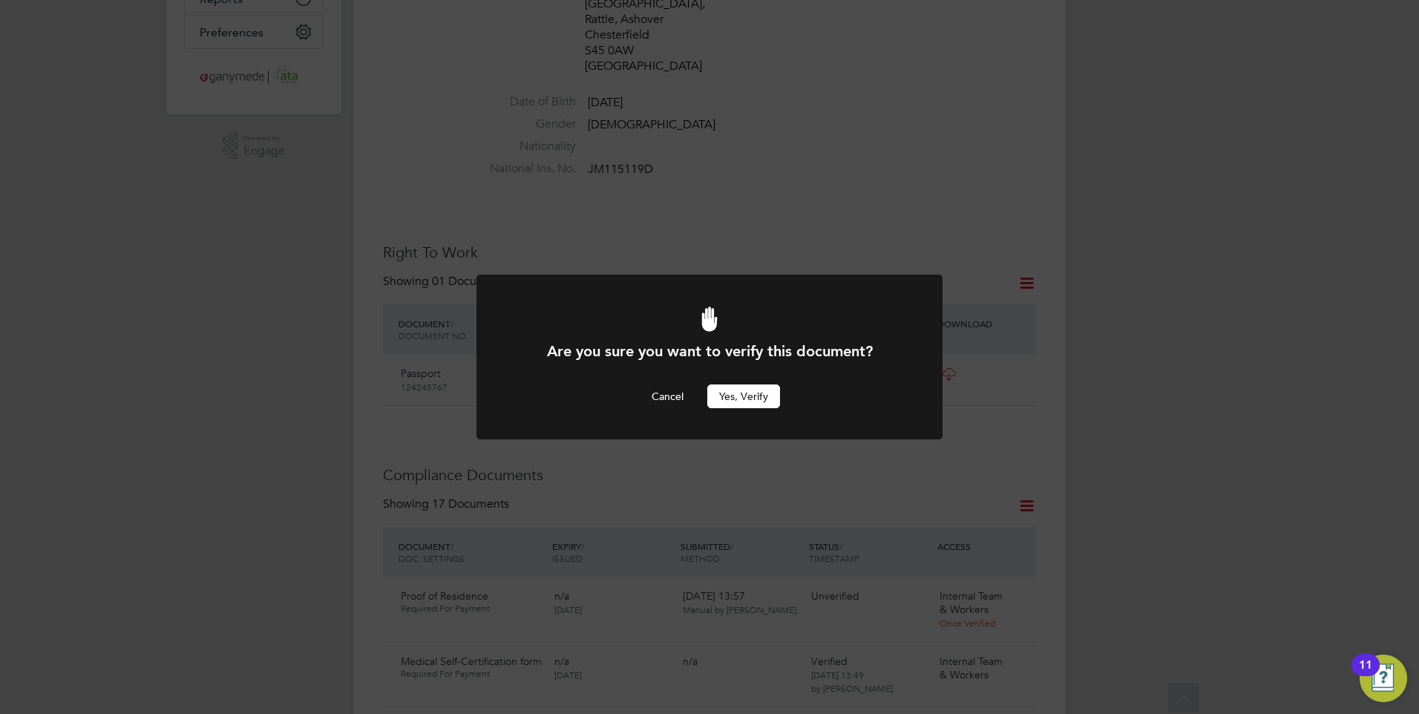
scroll to position [0, 0]
click at [743, 394] on button "Yes, verify" at bounding box center [743, 396] width 73 height 24
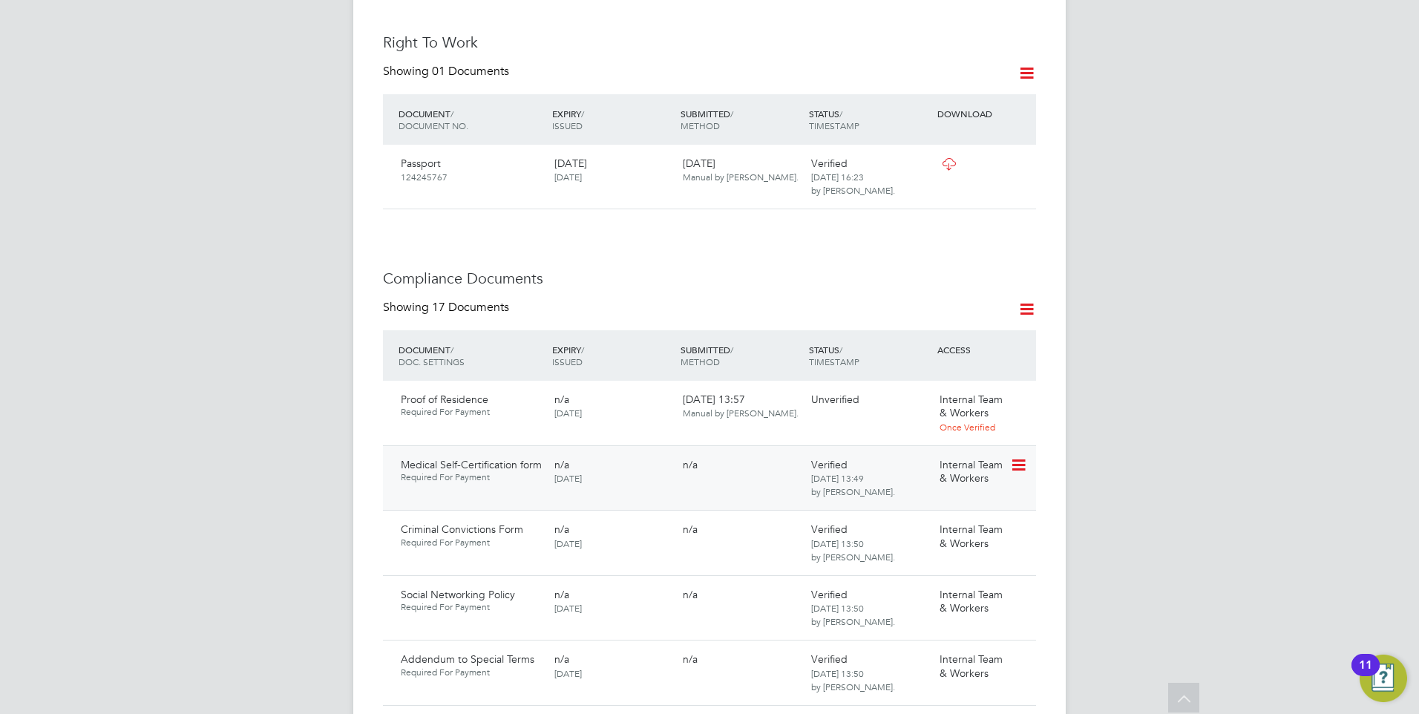
scroll to position [640, 0]
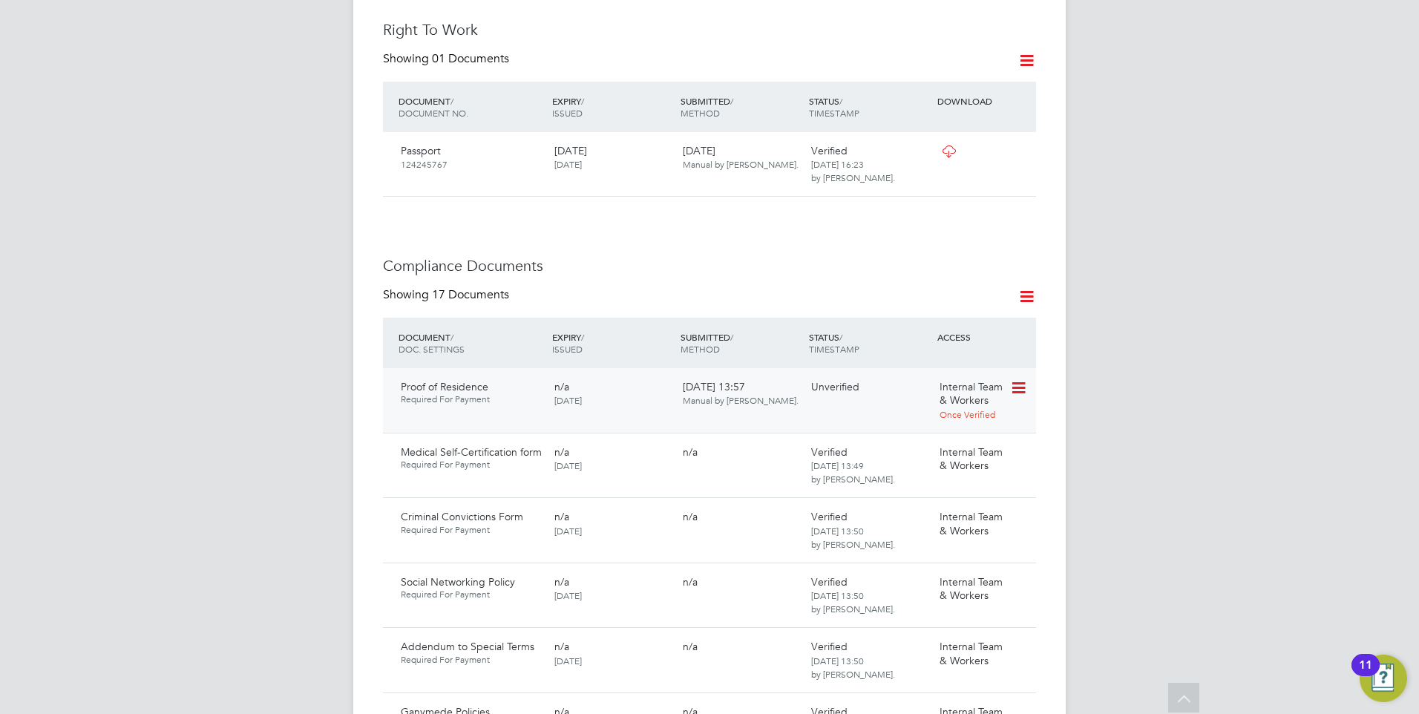
click at [1022, 379] on icon at bounding box center [1017, 388] width 15 height 18
click at [936, 408] on li "Download Document" at bounding box center [965, 414] width 118 height 21
click at [1025, 379] on icon at bounding box center [1017, 388] width 15 height 18
click at [930, 430] on li "Reject Document" at bounding box center [965, 434] width 118 height 21
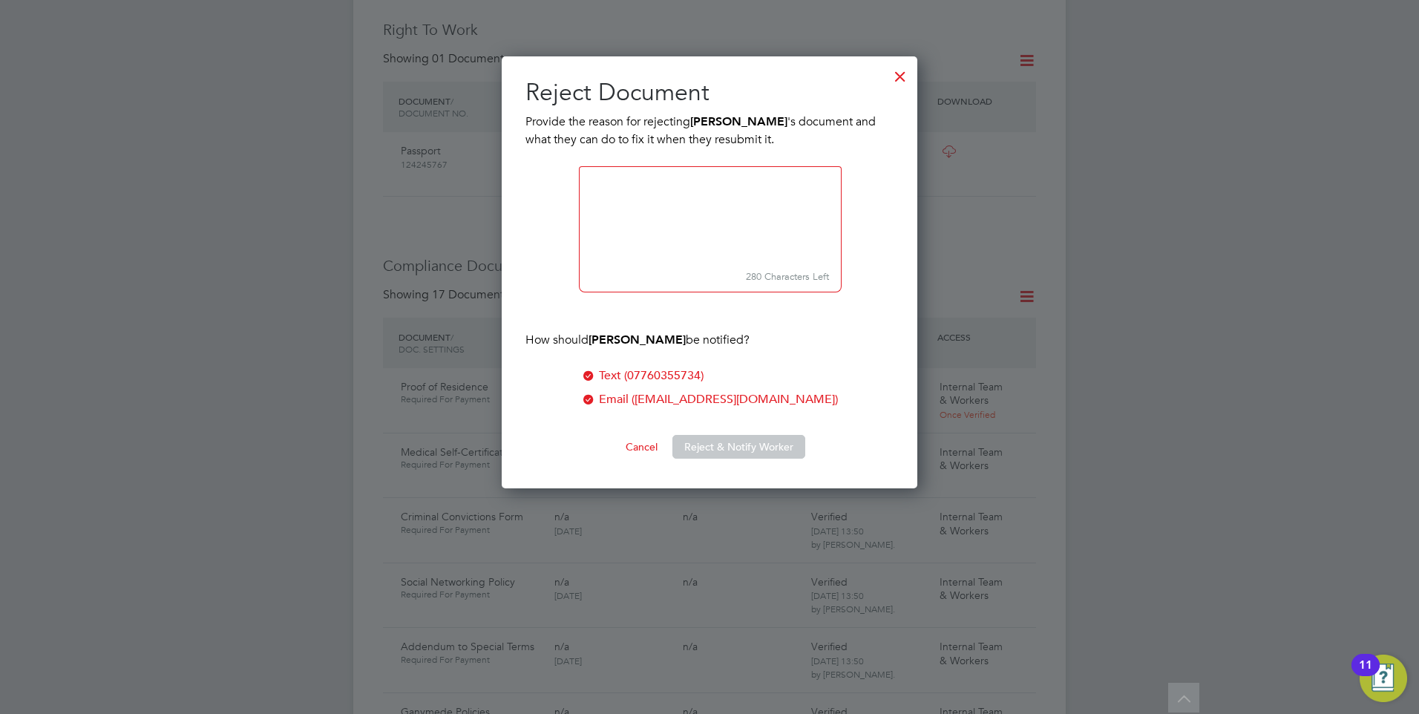
scroll to position [433, 416]
type textarea "p"
type textarea "P"
click at [597, 187] on textarea at bounding box center [710, 215] width 263 height 99
click at [678, 200] on textarea at bounding box center [710, 215] width 263 height 99
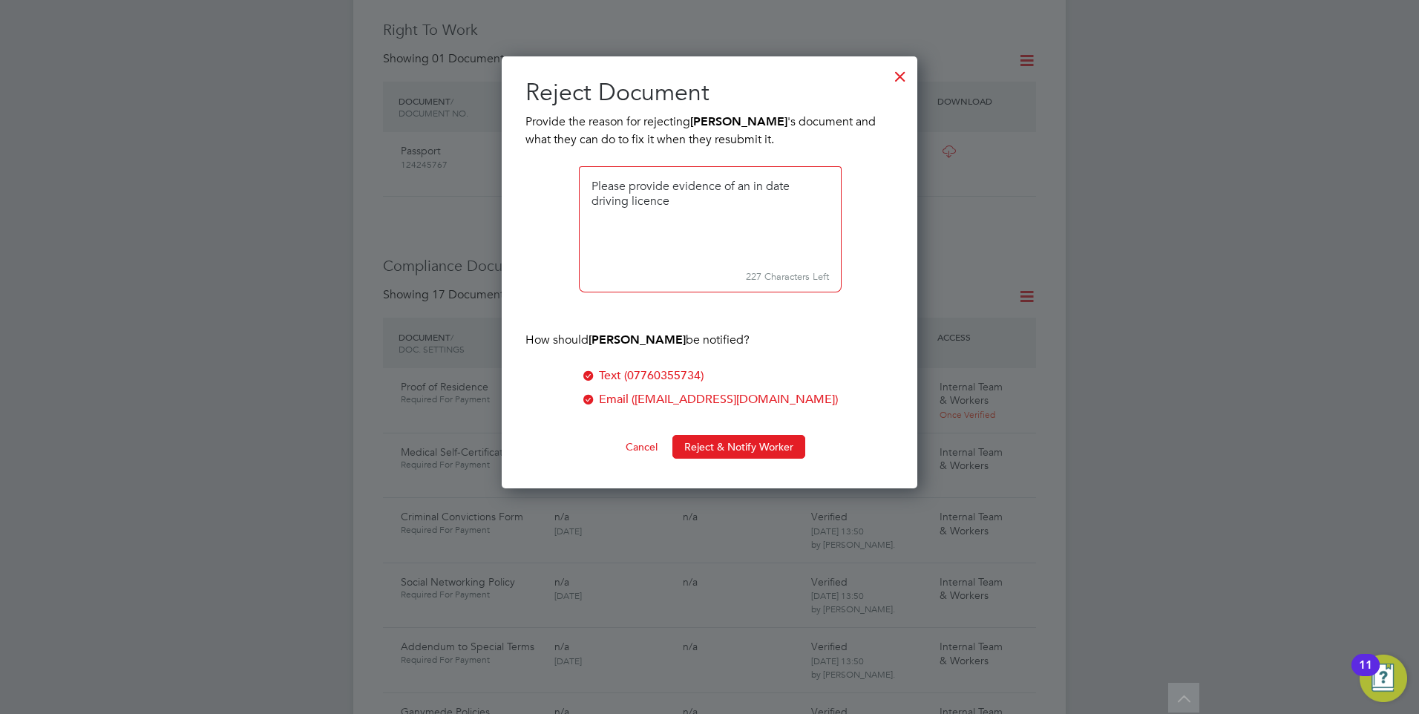
paste textarea "or a Utilities bill (not a mobile phone bill) or a Bank statement showing your …"
click at [627, 200] on textarea at bounding box center [710, 215] width 263 height 99
type textarea "Please provide evidence of an in date drivers licence or a Utilities bill (not …"
click at [752, 443] on button "Reject & Notify Worker" at bounding box center [738, 447] width 133 height 24
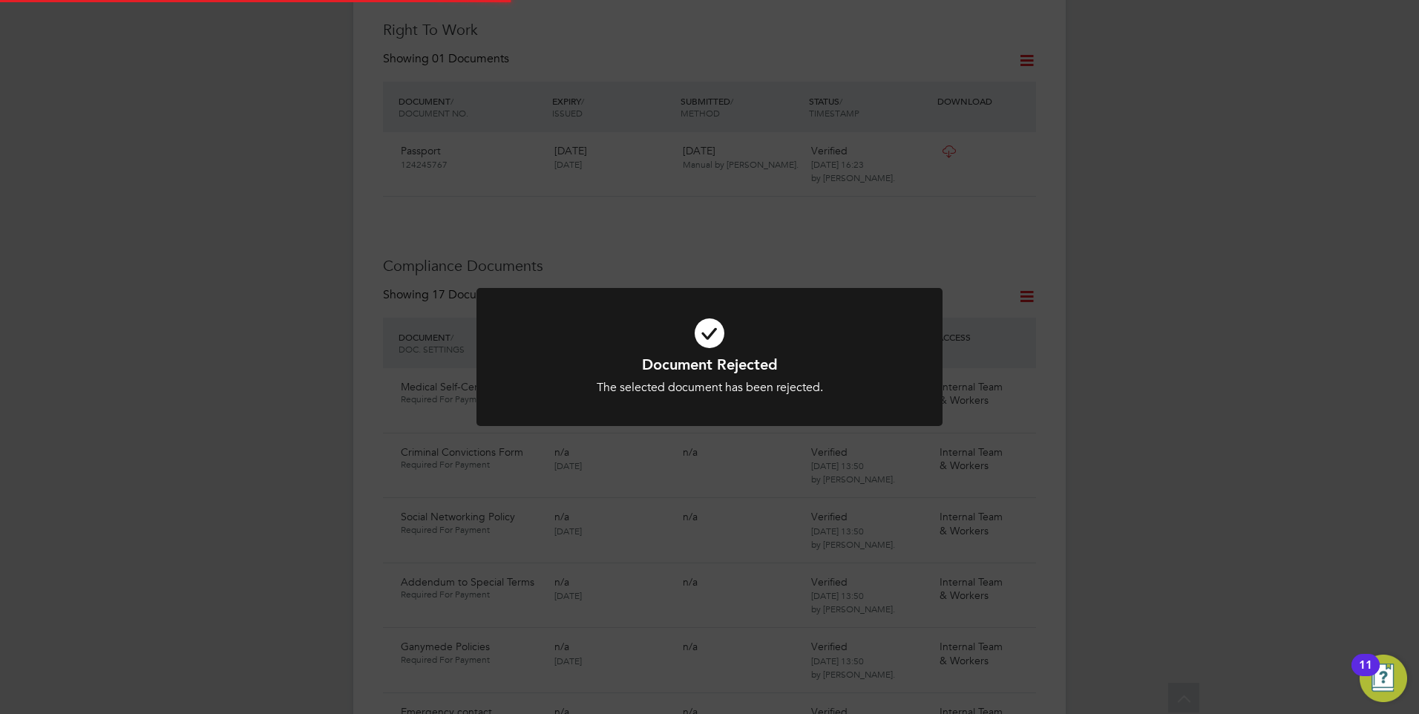
click at [666, 394] on div "The selected document has been rejected." at bounding box center [710, 388] width 386 height 16
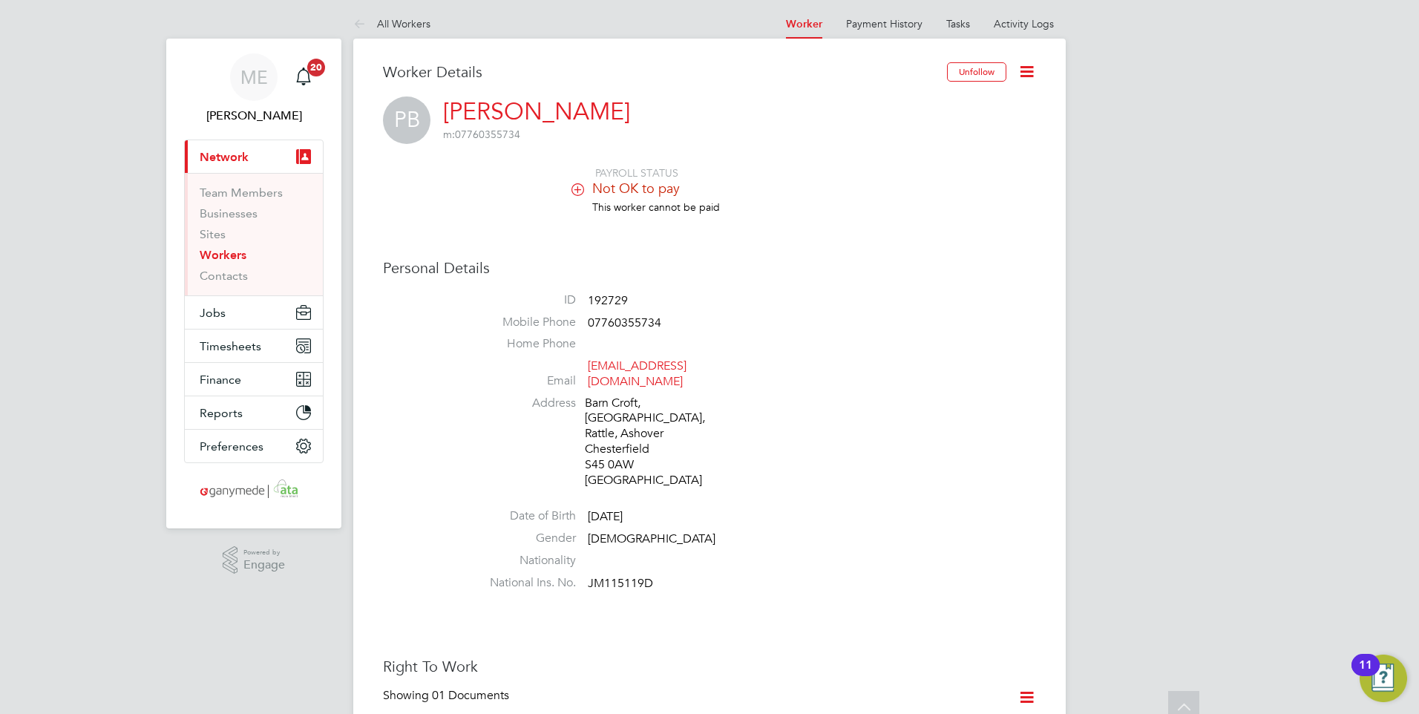
scroll to position [0, 0]
